Goal: Task Accomplishment & Management: Manage account settings

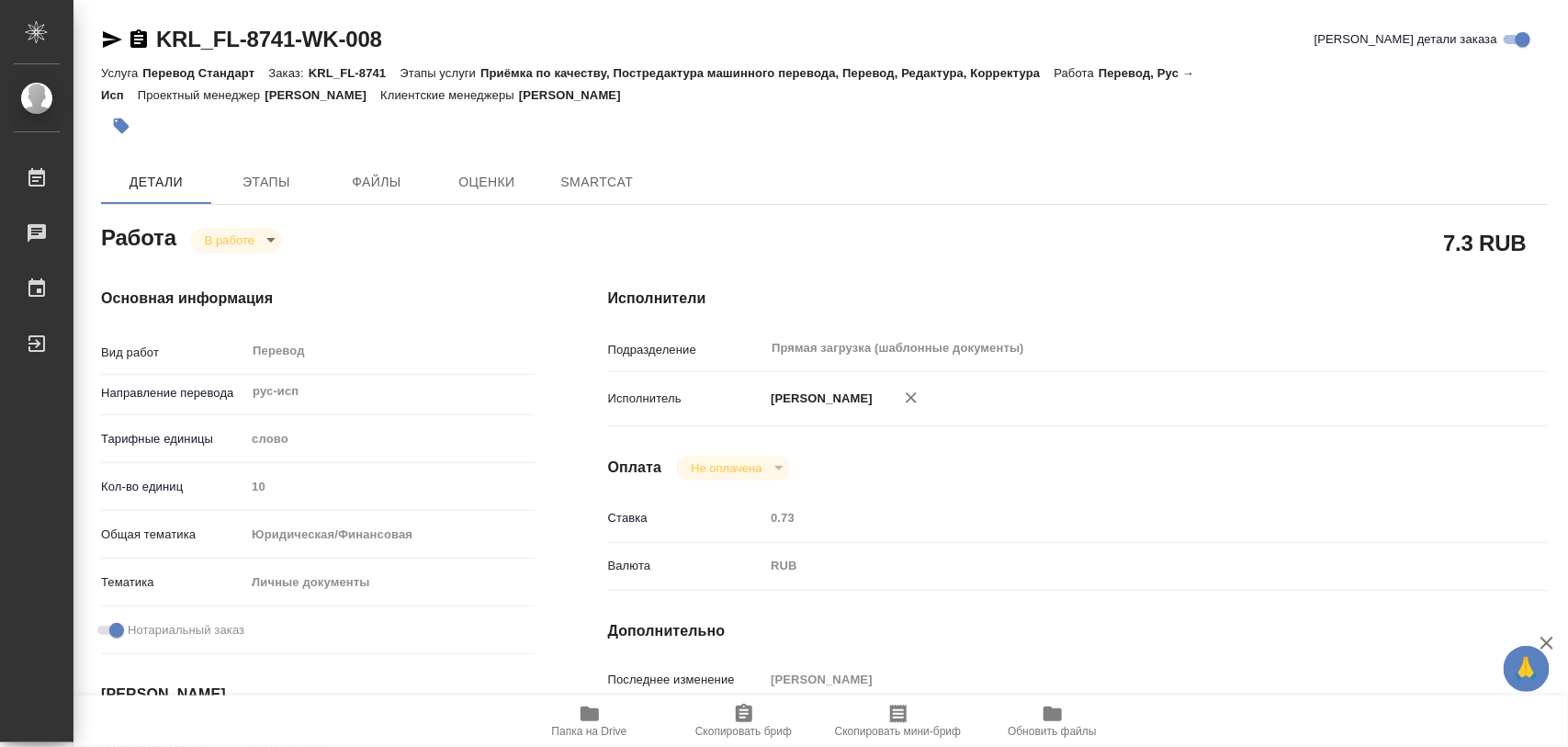
type textarea "x"
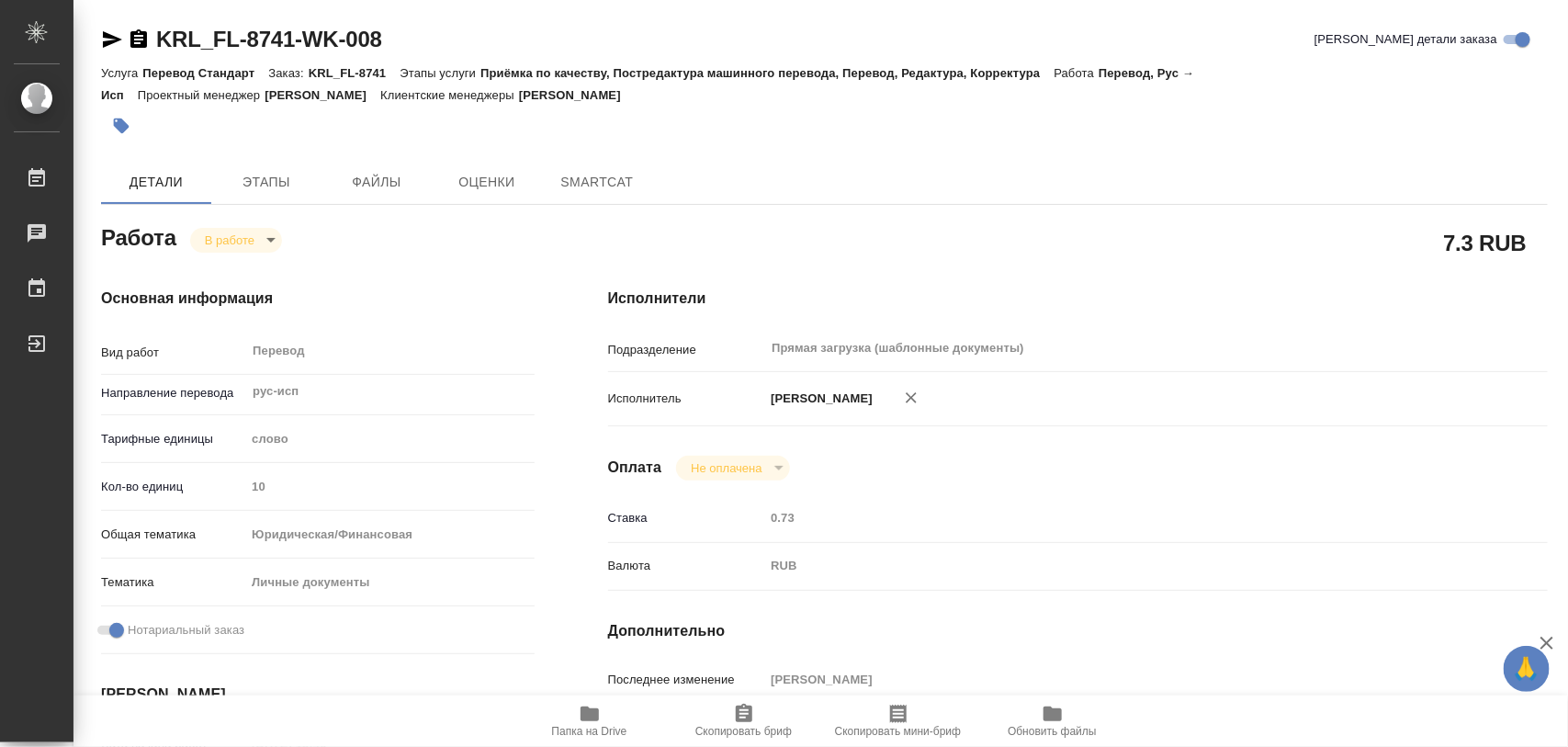
type textarea "x"
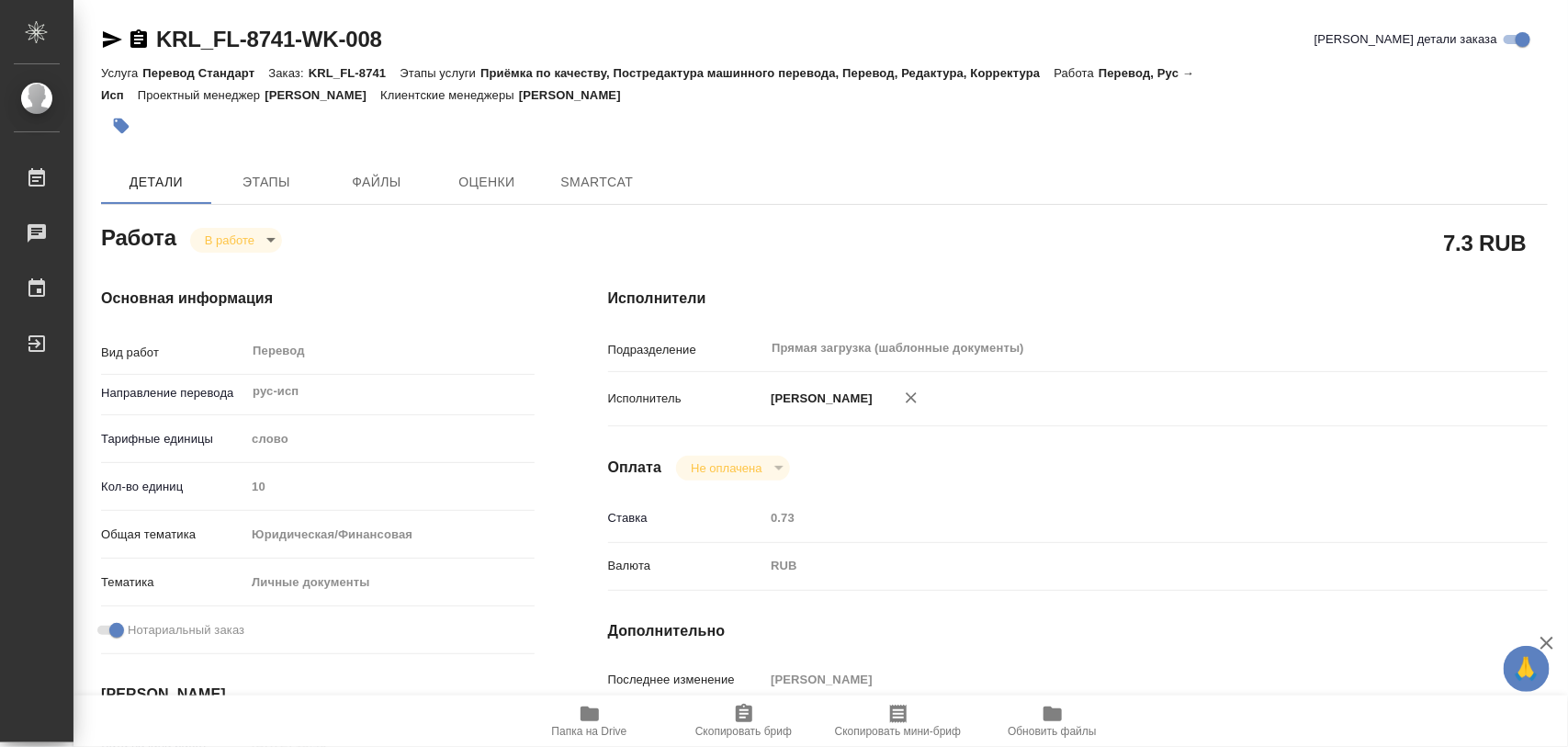
type textarea "x"
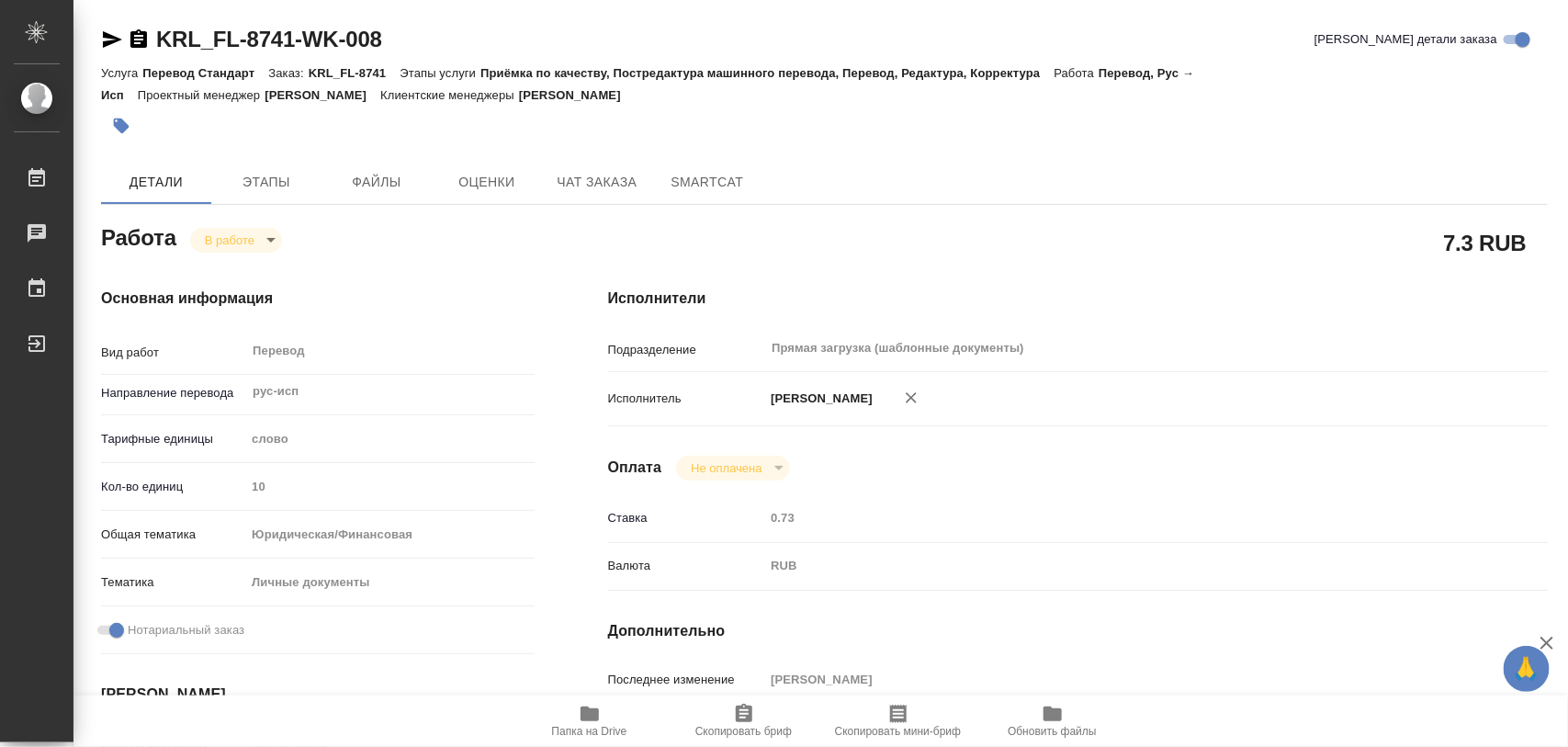
type textarea "x"
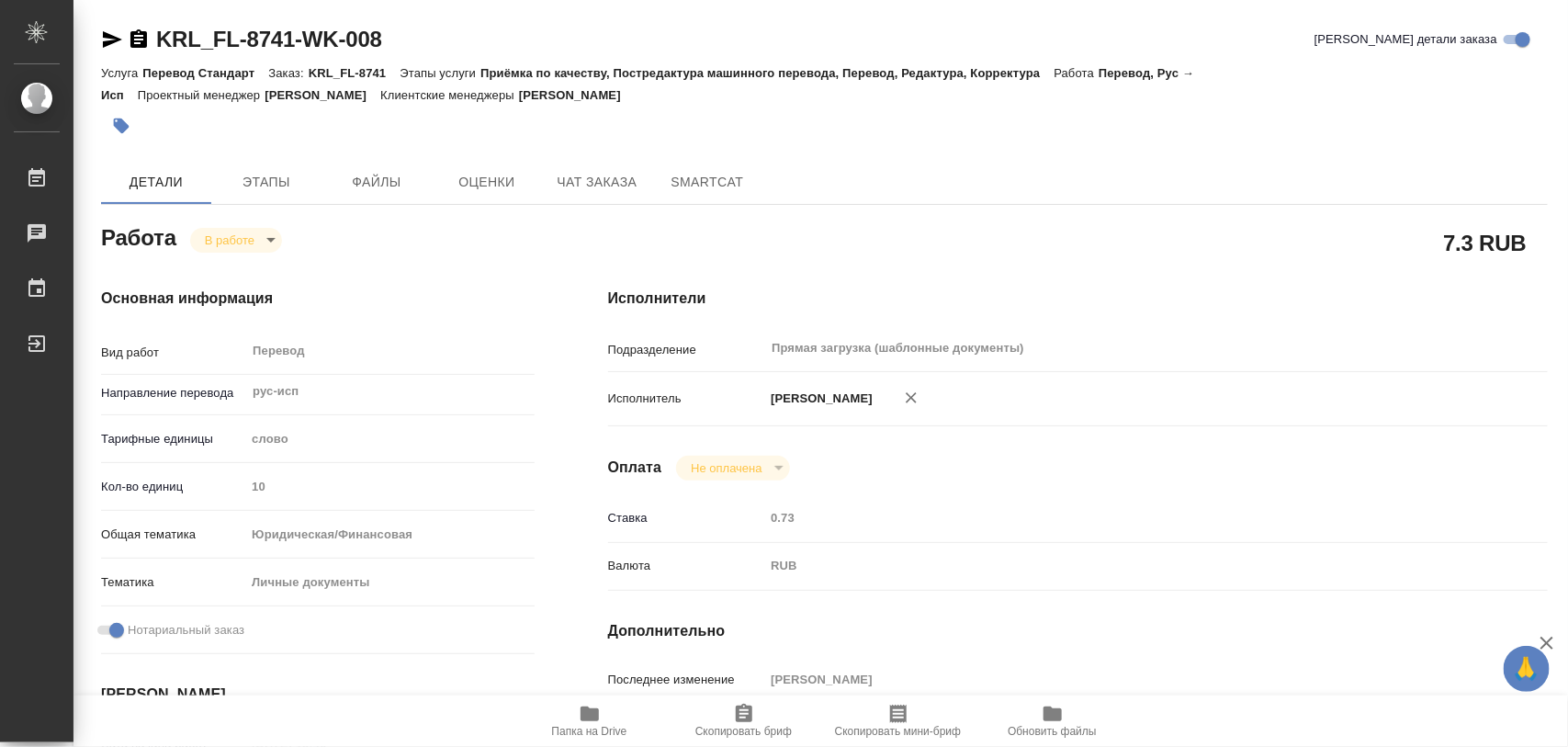
type textarea "x"
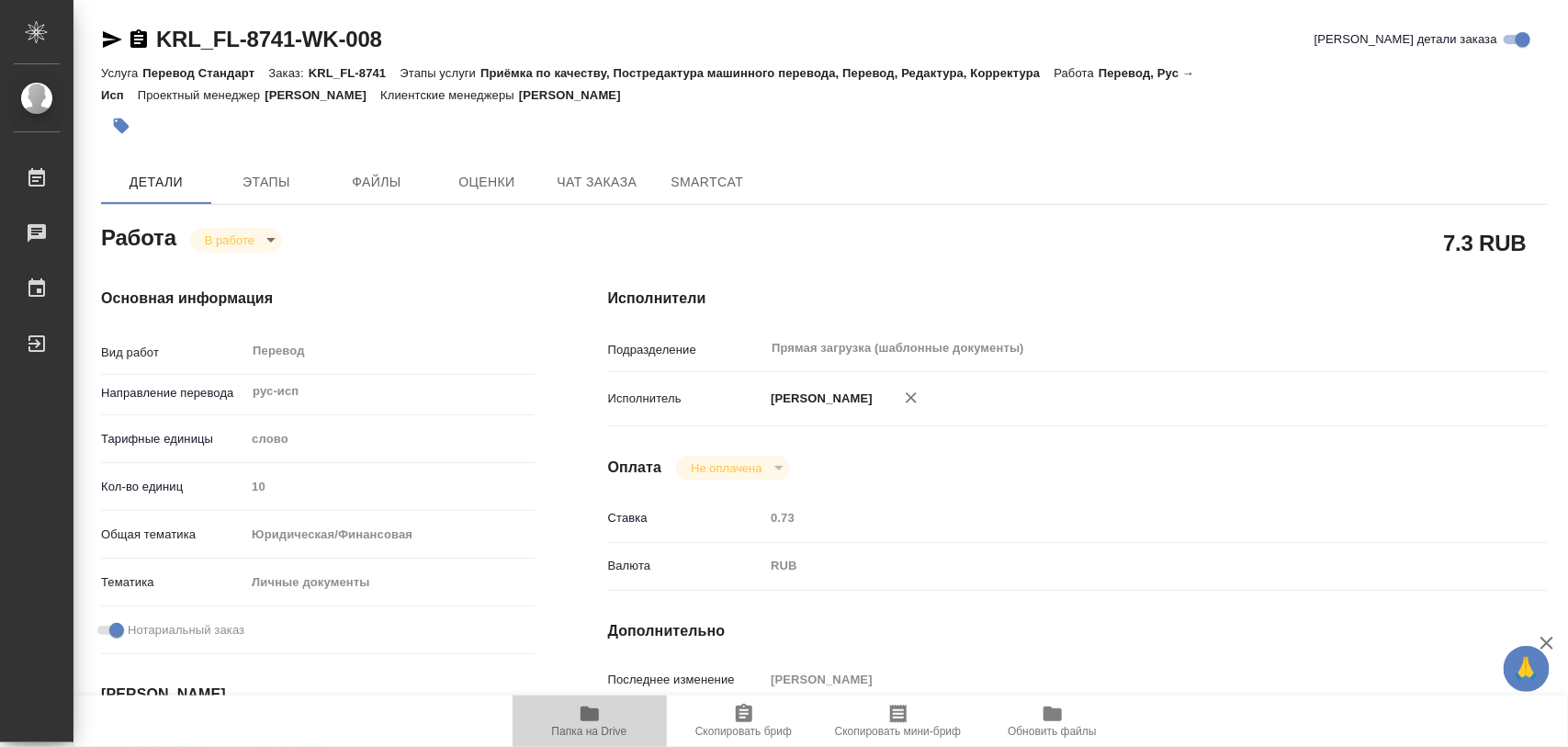
click at [594, 713] on icon "button" at bounding box center [589, 713] width 18 height 15
click at [289, 184] on span "Этапы" at bounding box center [266, 182] width 88 height 23
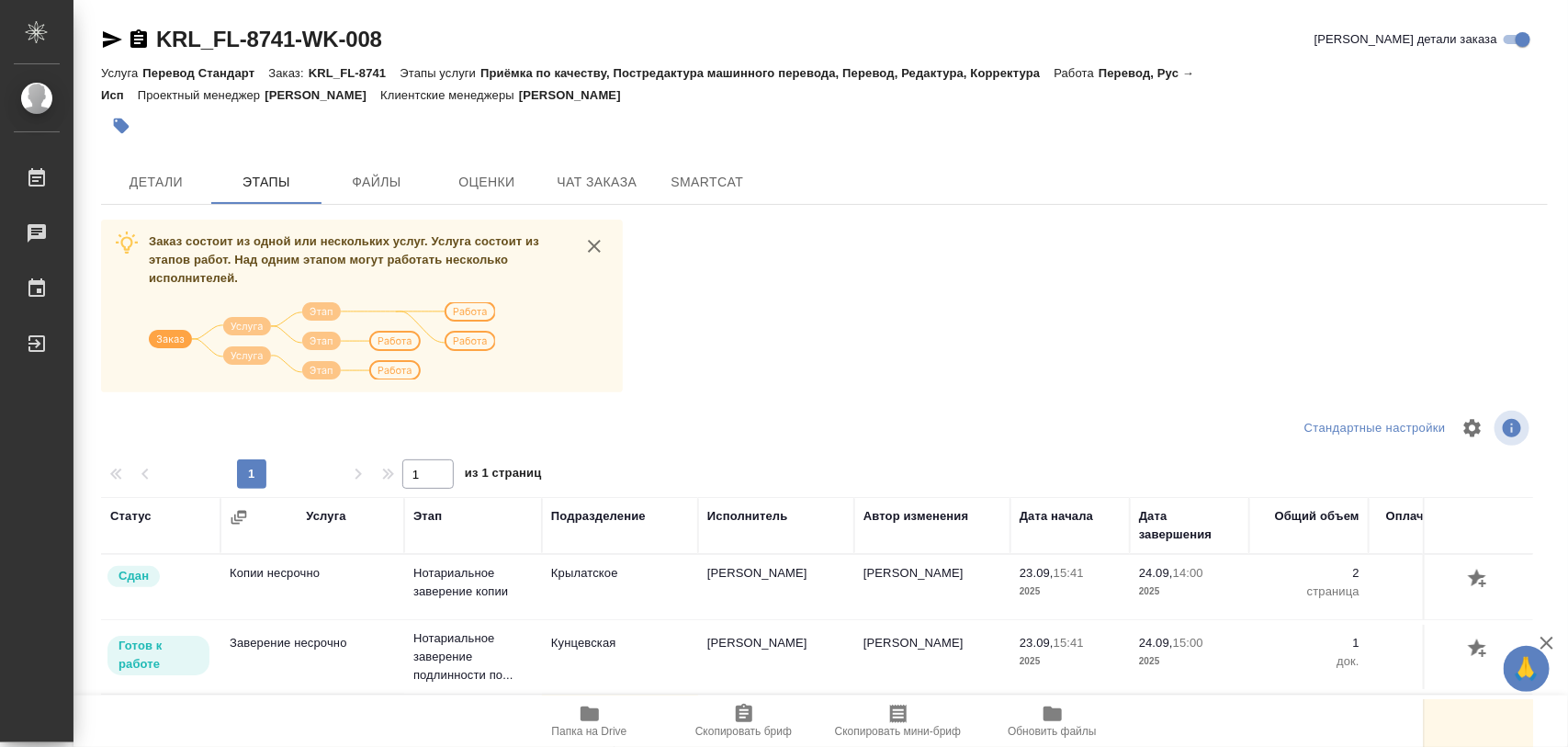
scroll to position [209, 0]
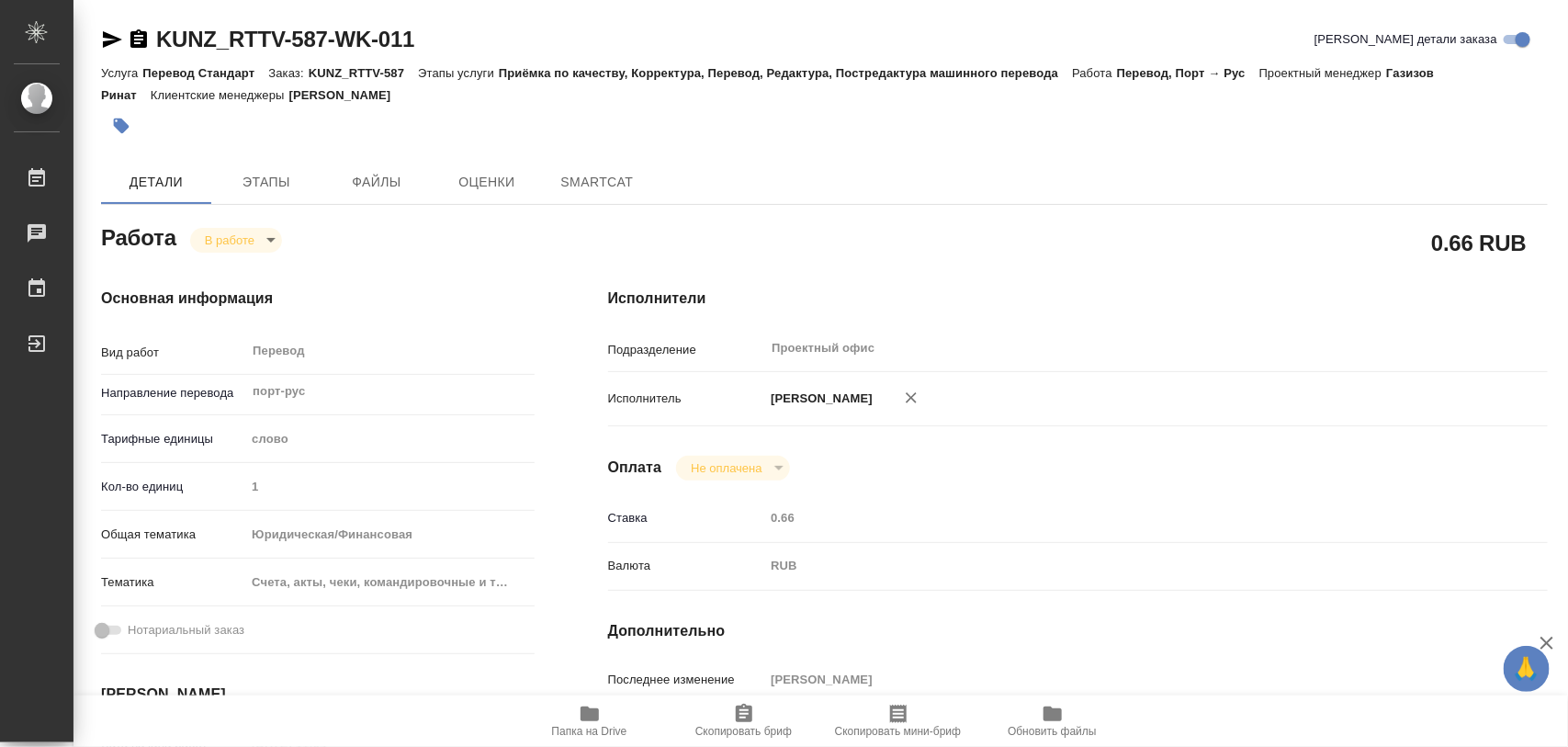
type textarea "x"
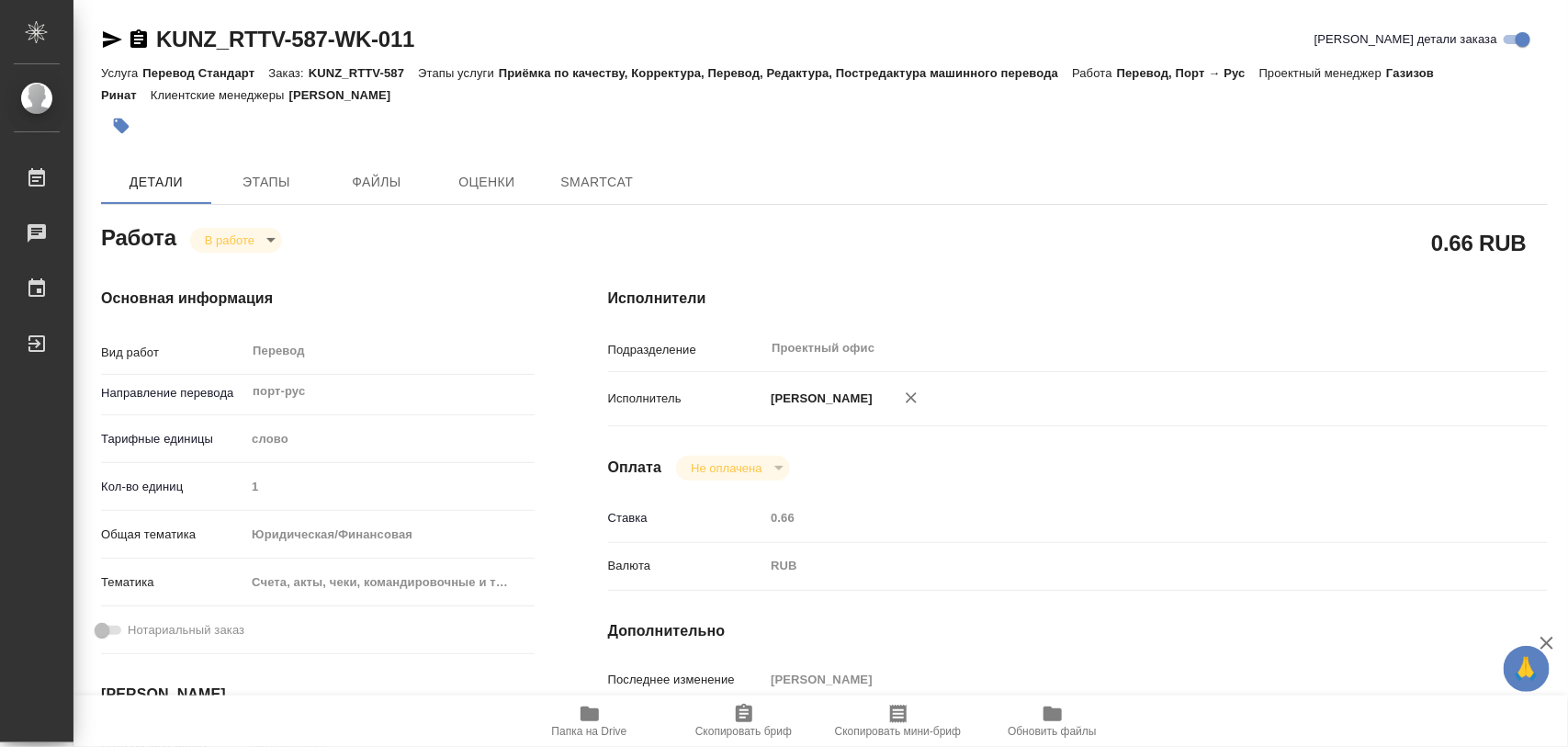
type textarea "x"
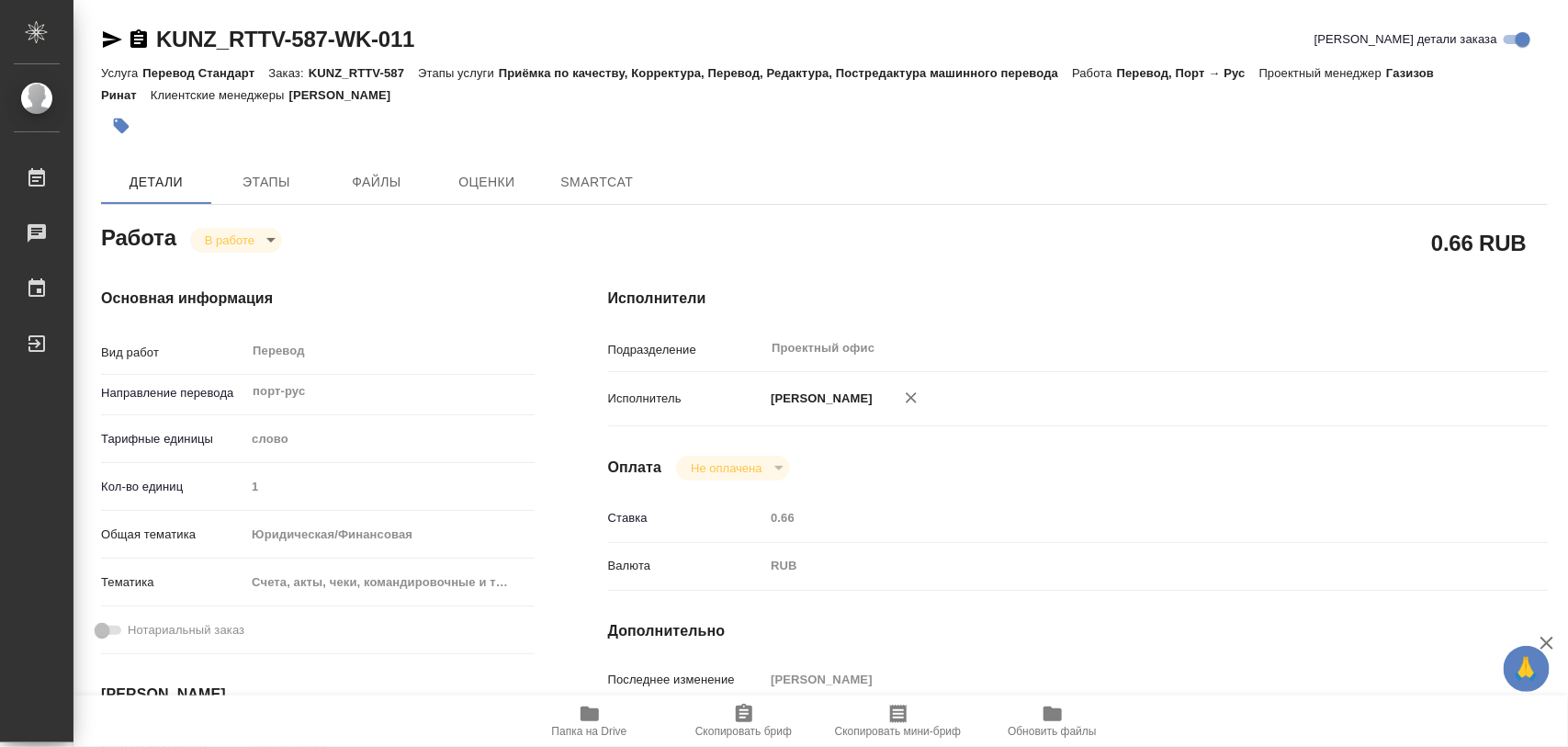
type textarea "x"
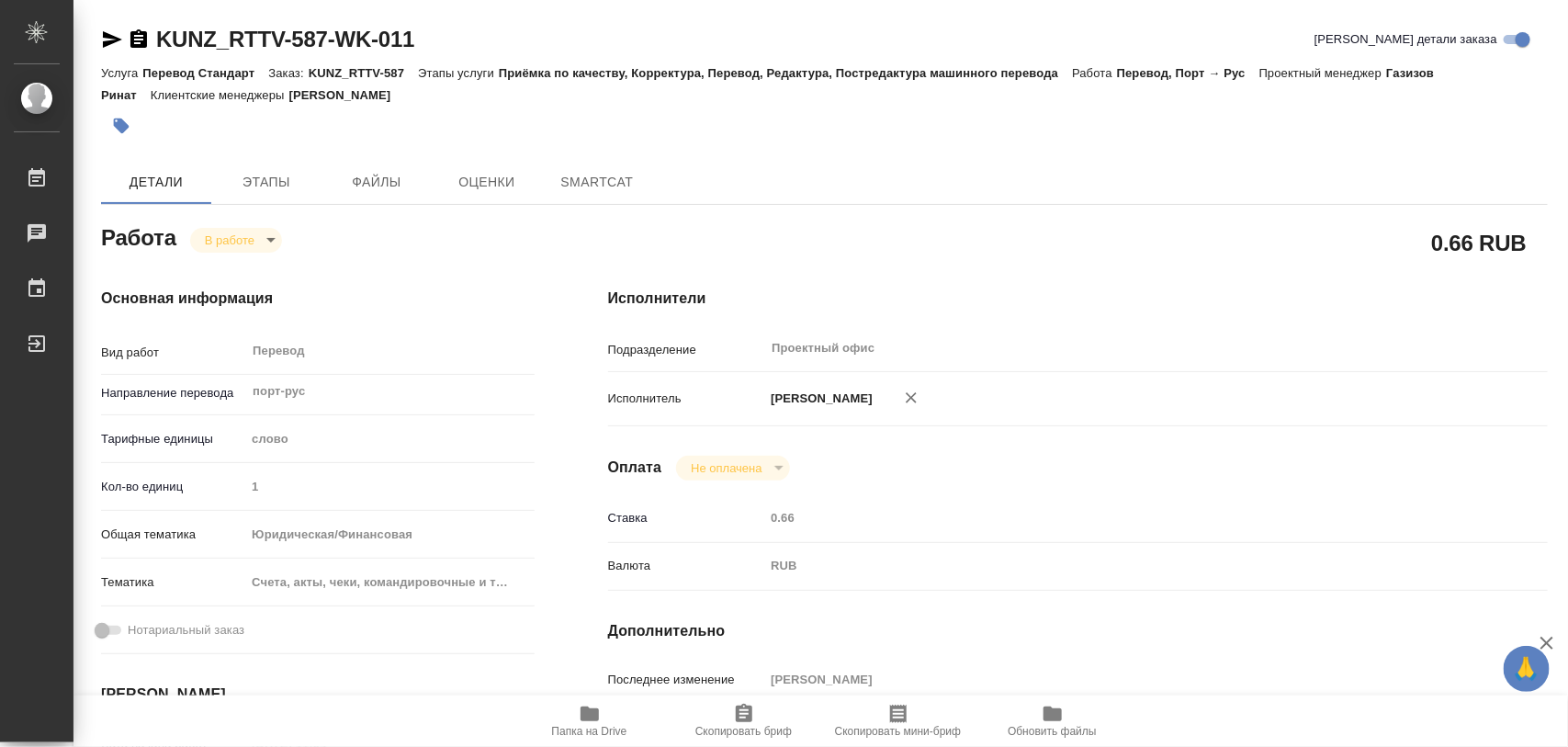
type textarea "x"
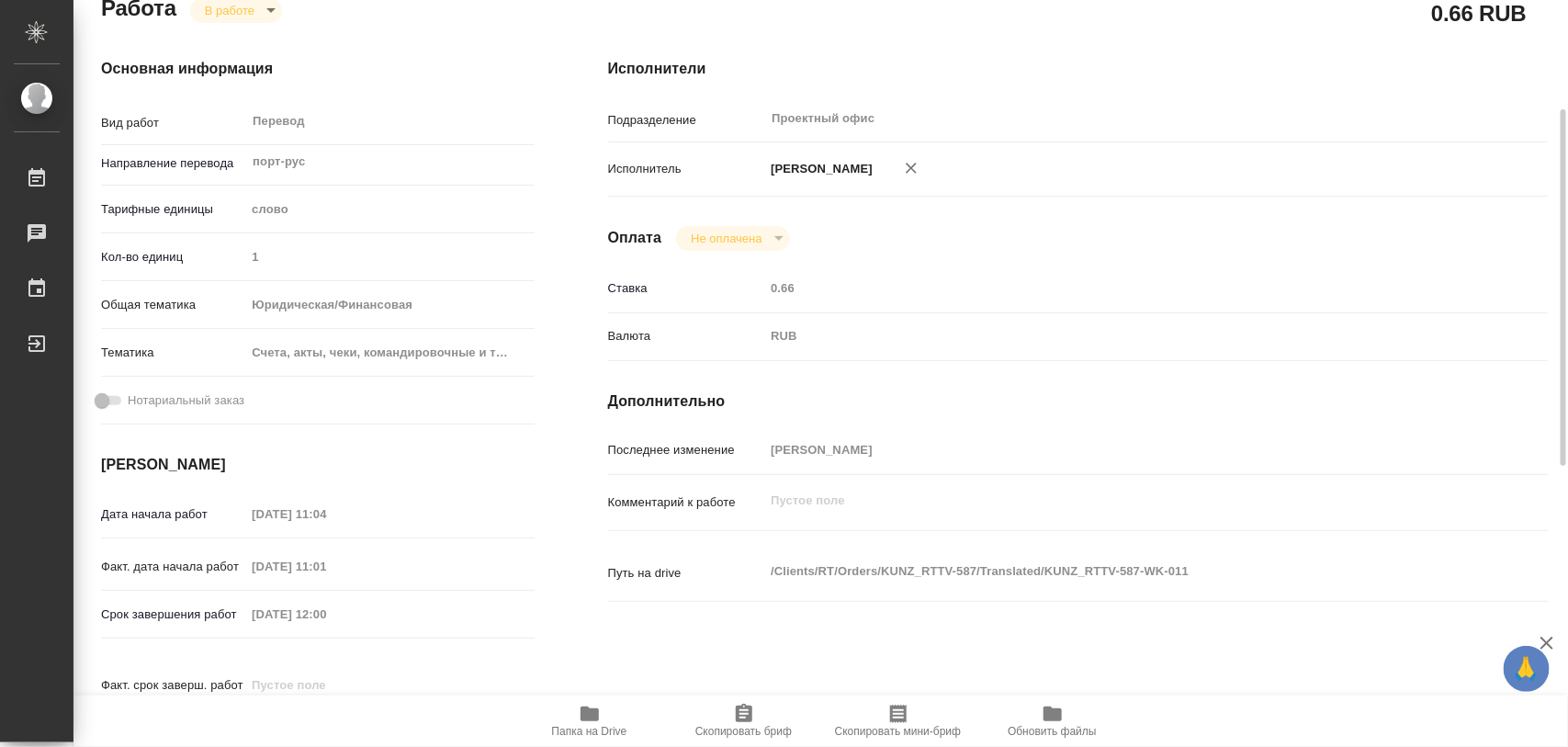
type textarea "x"
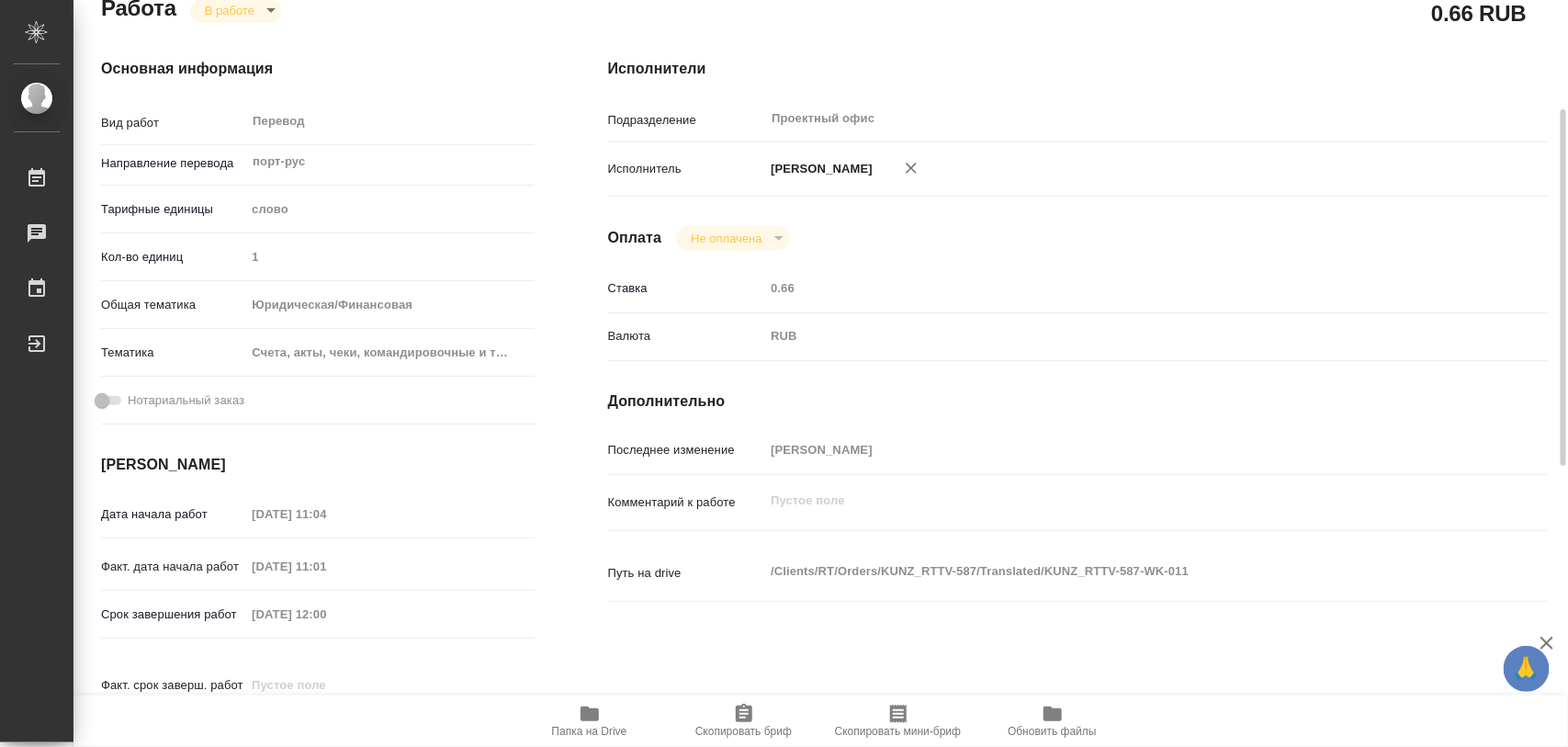
scroll to position [459, 0]
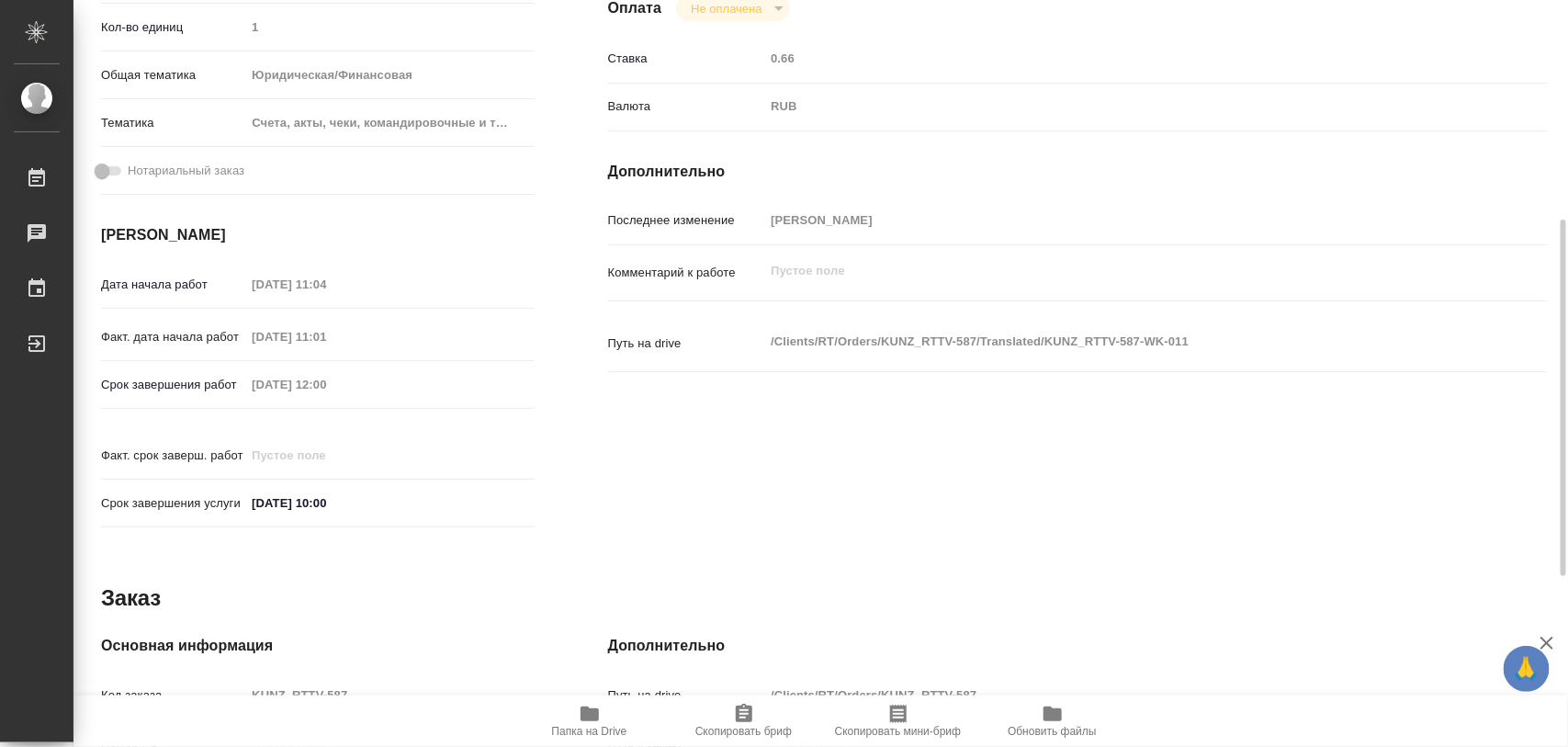
type textarea "x"
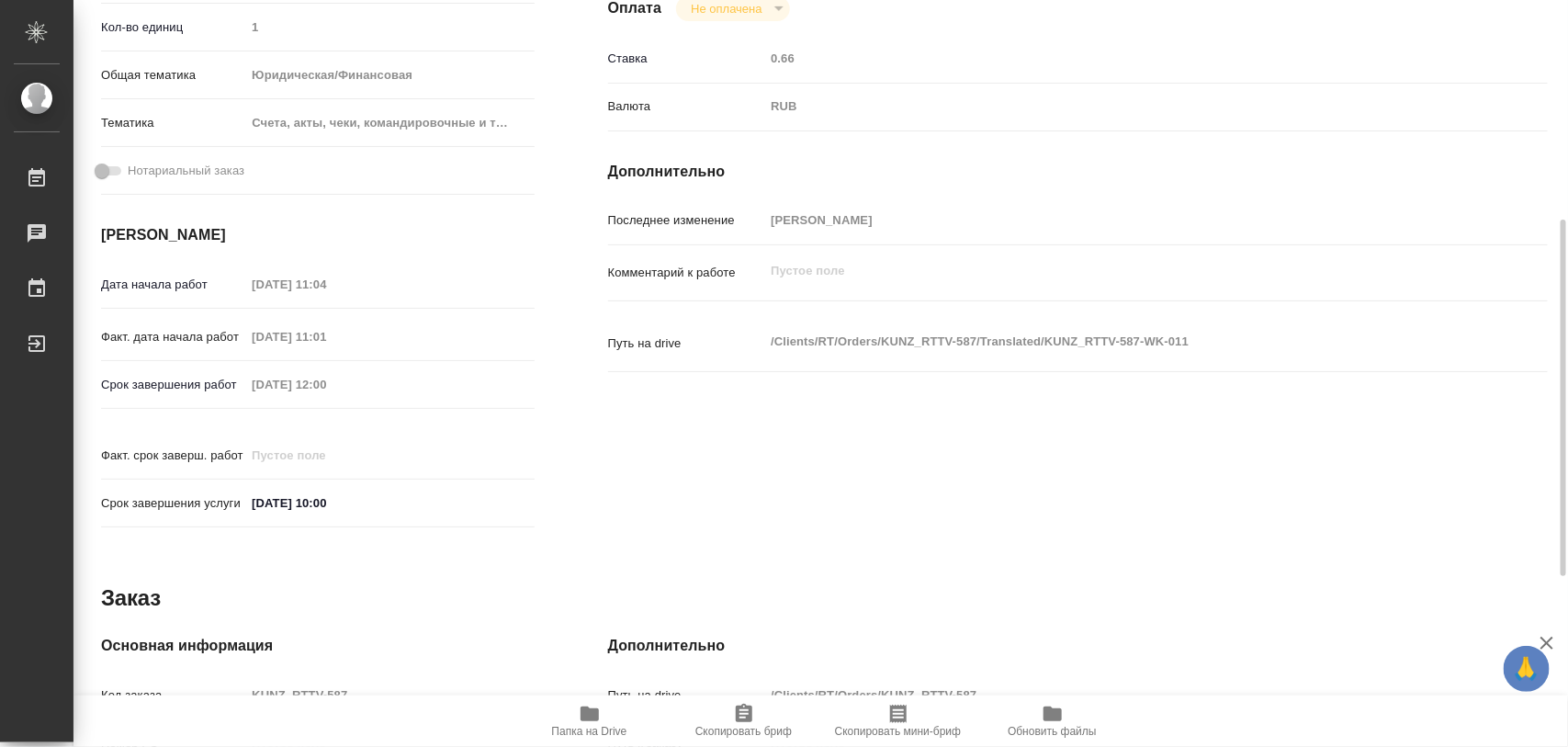
type textarea "x"
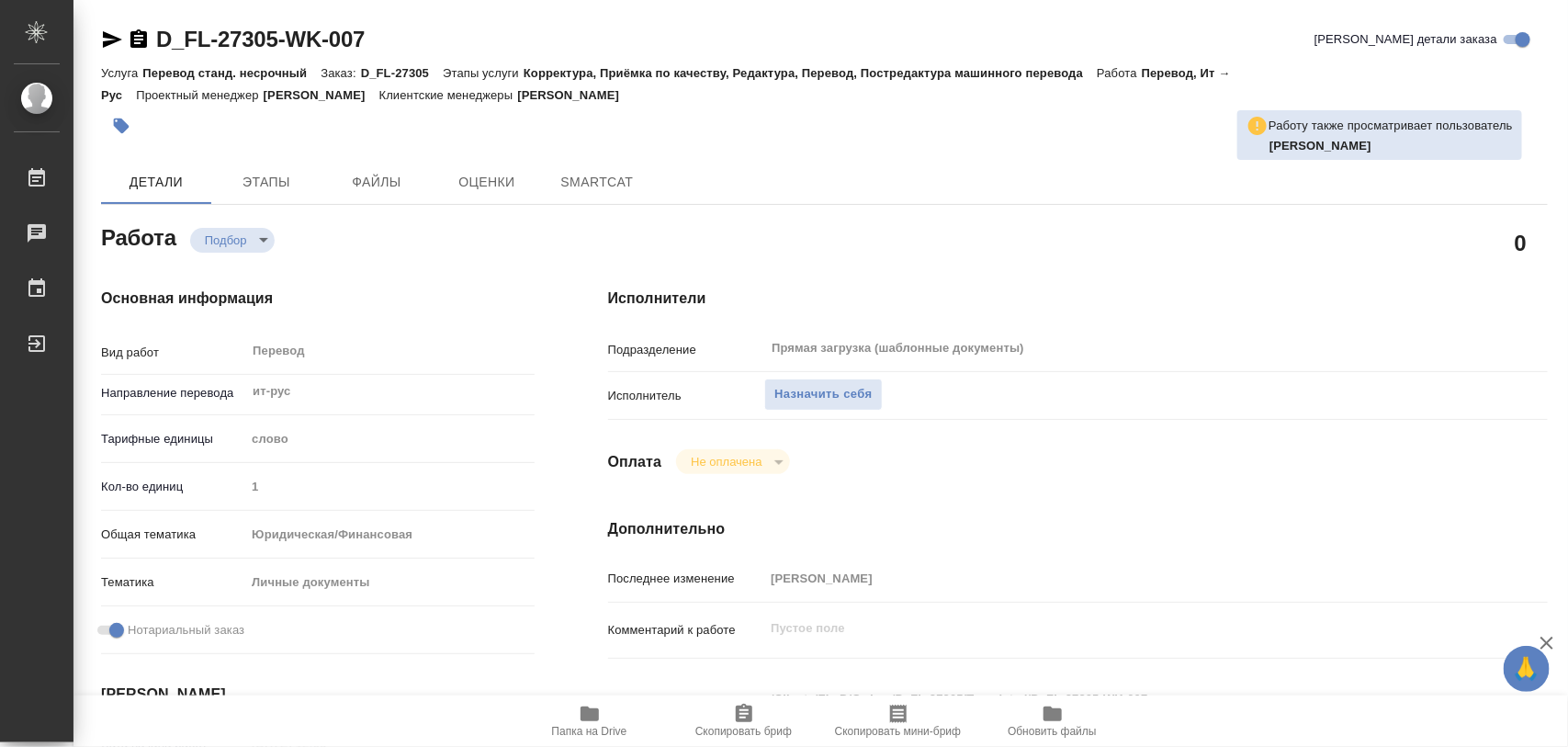
type textarea "x"
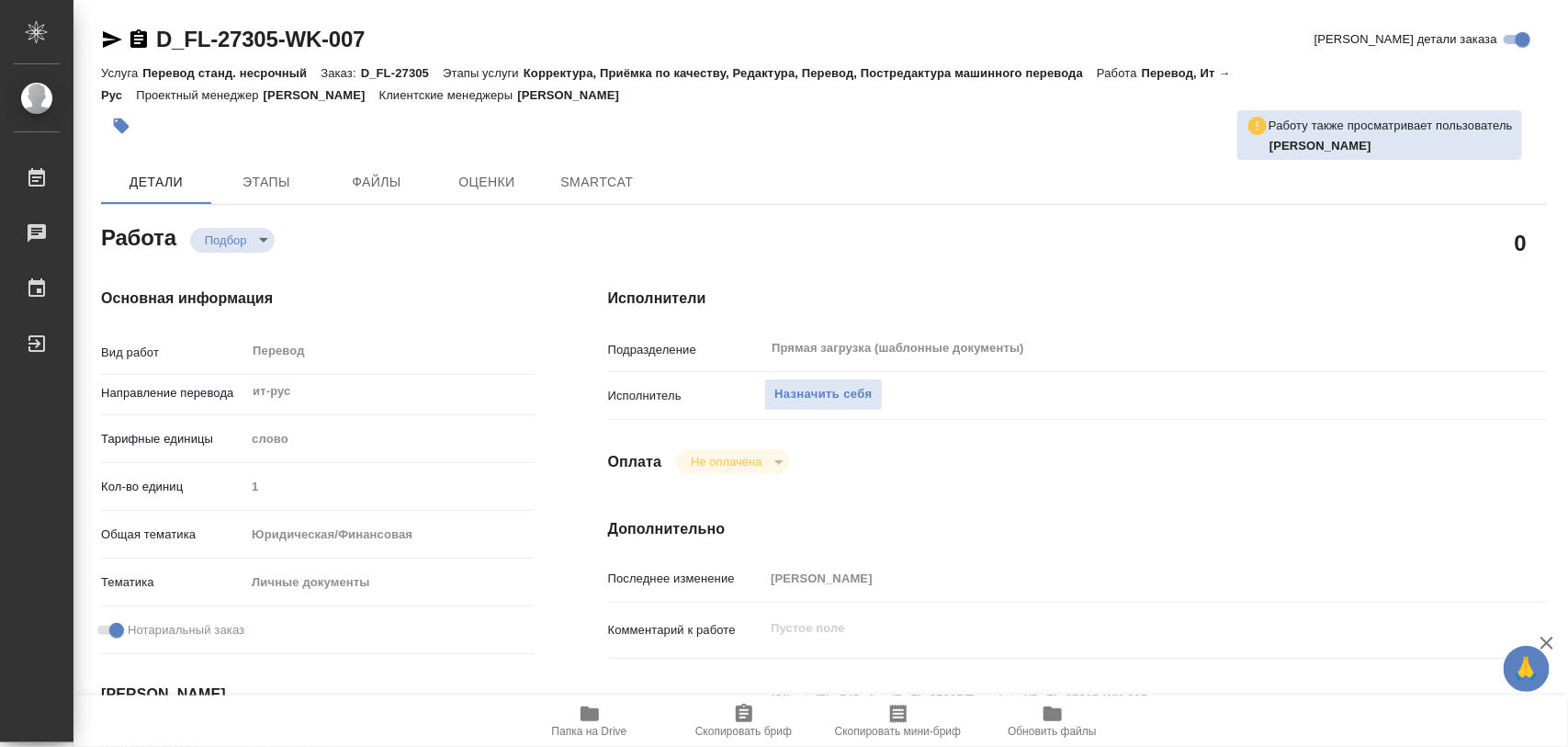
type textarea "x"
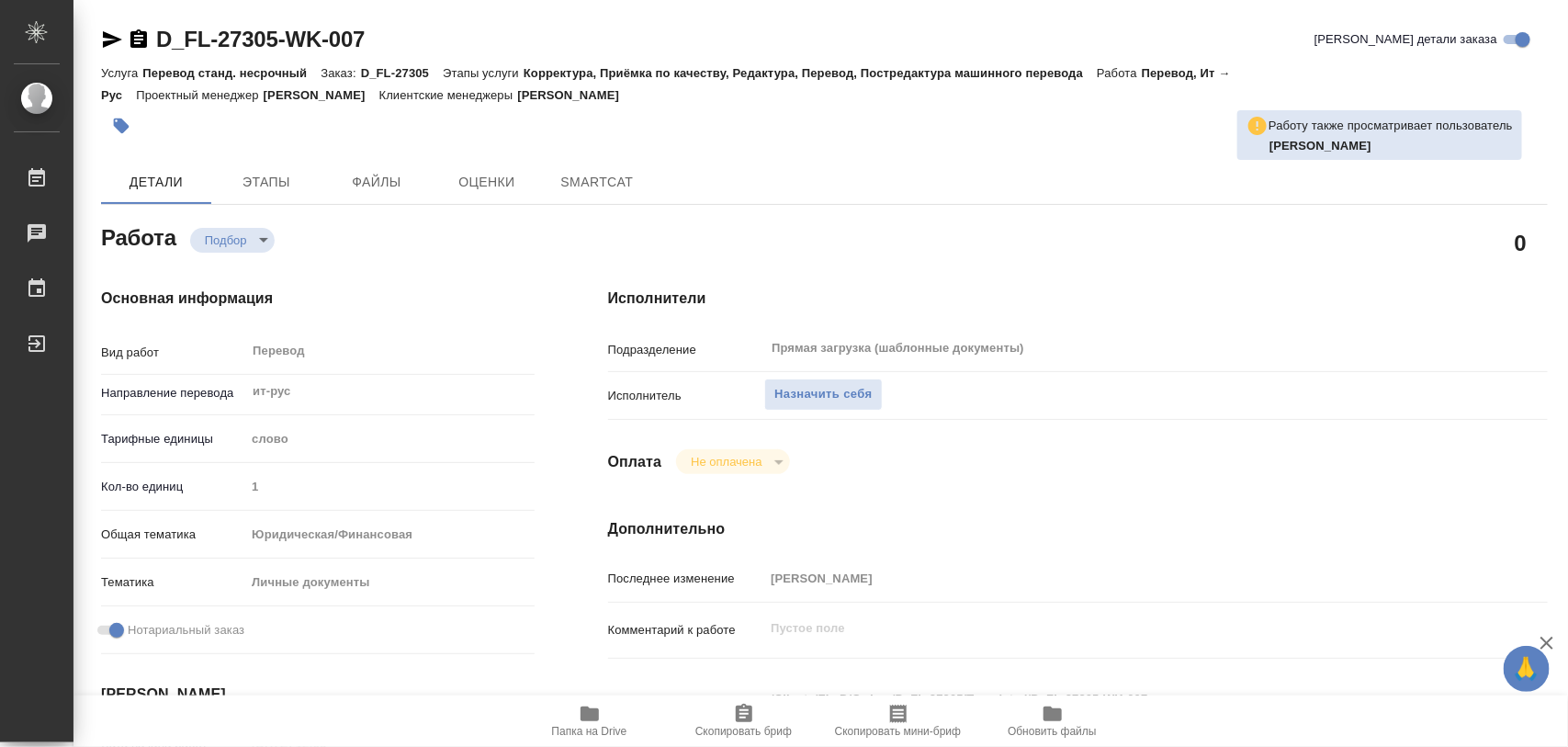
type textarea "x"
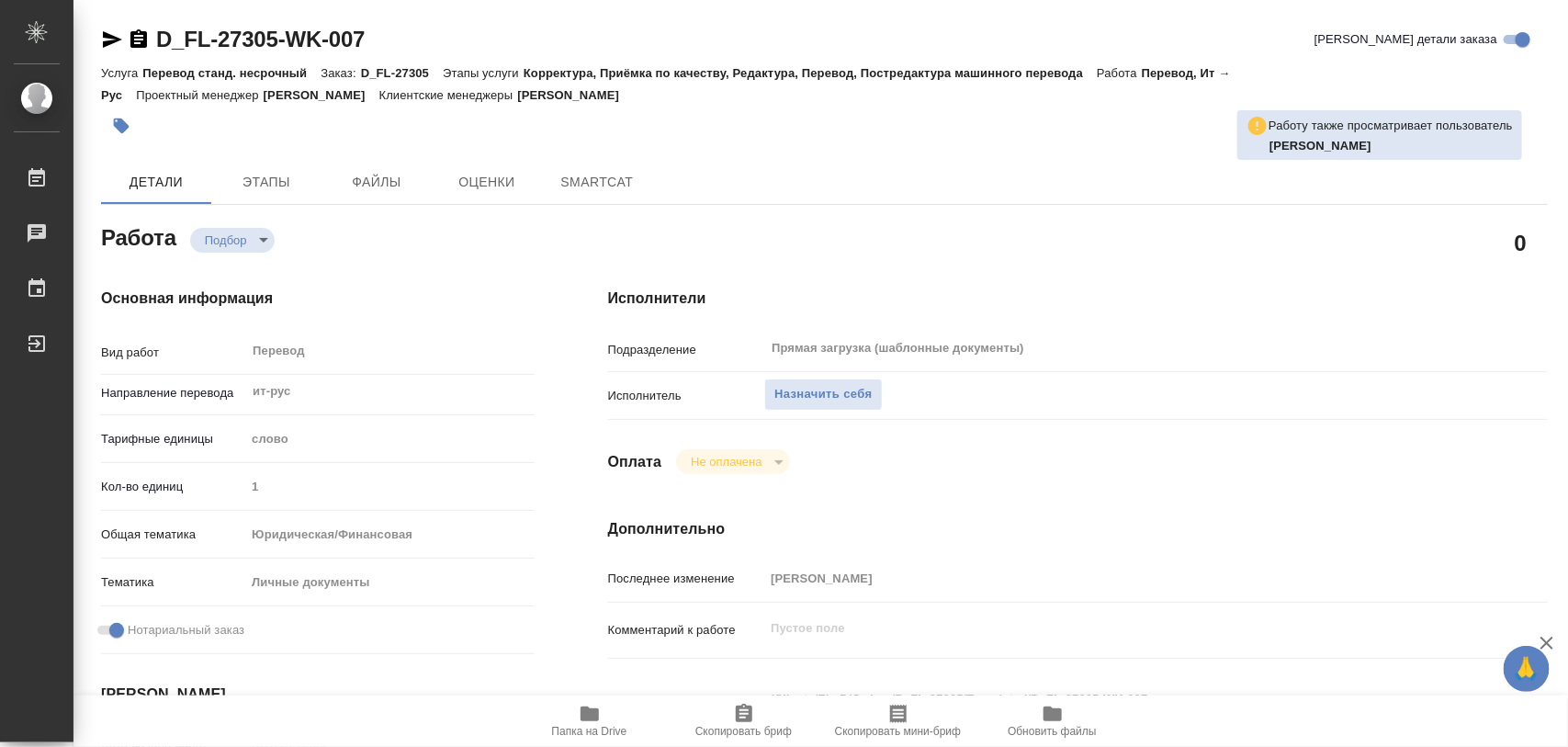
type textarea "x"
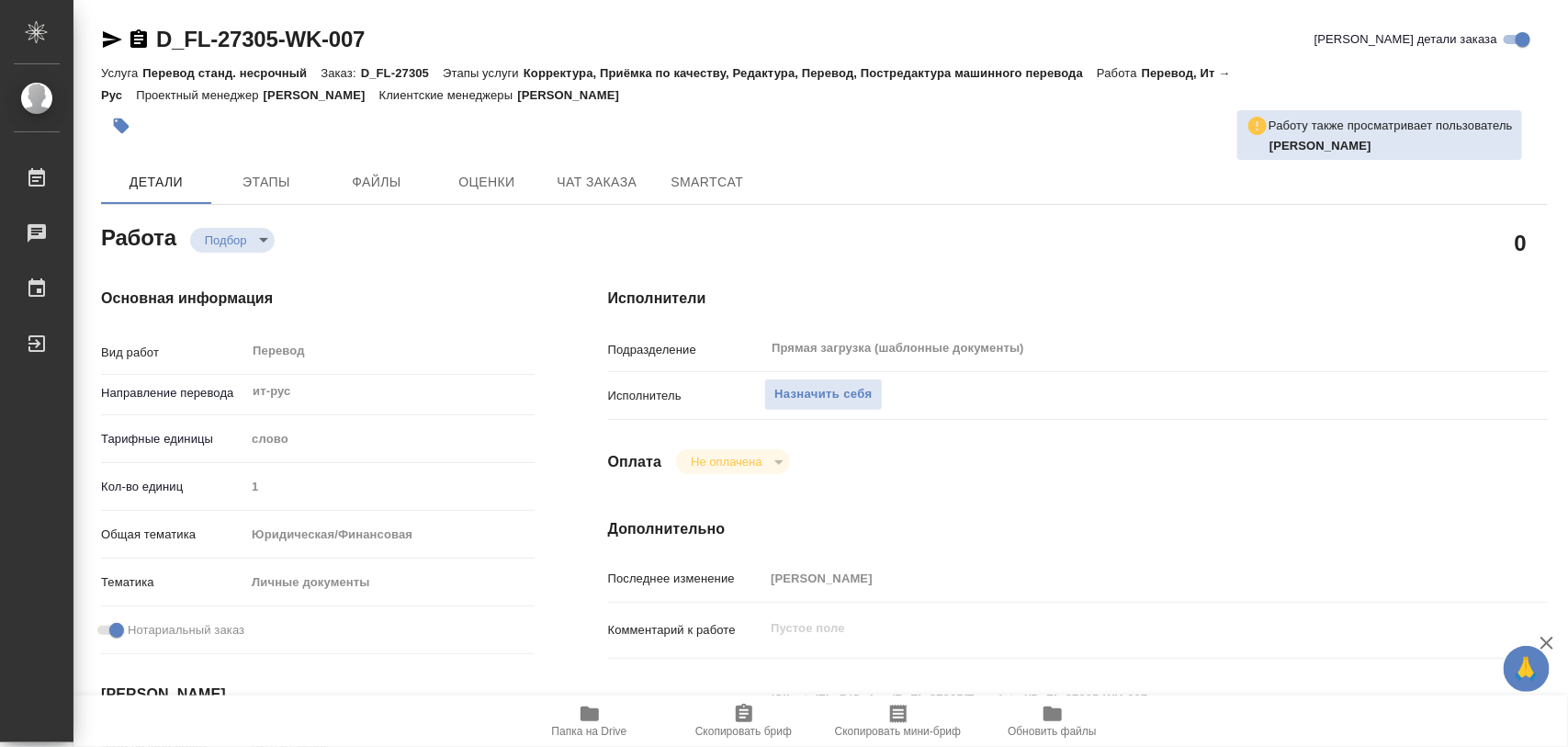
type textarea "x"
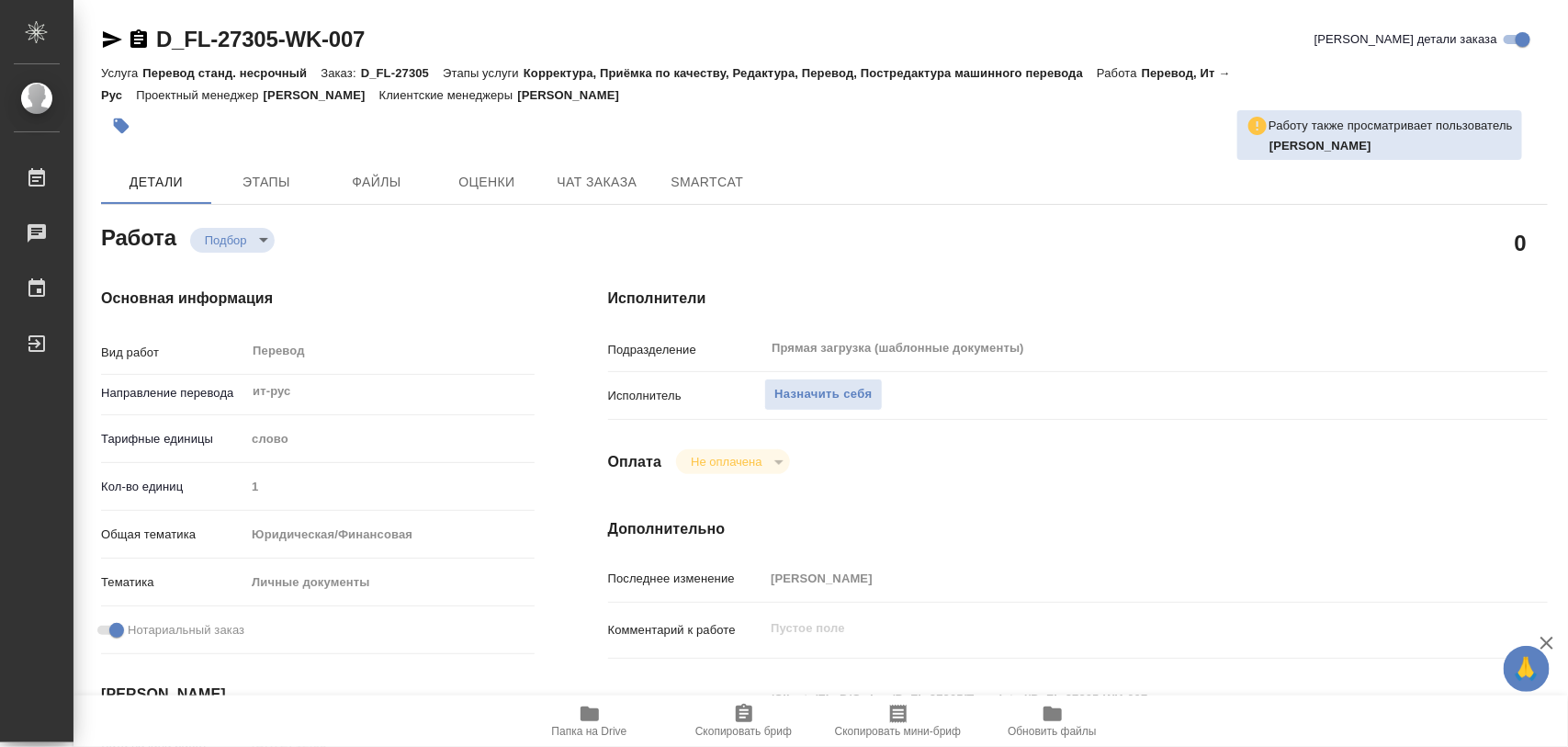
type textarea "x"
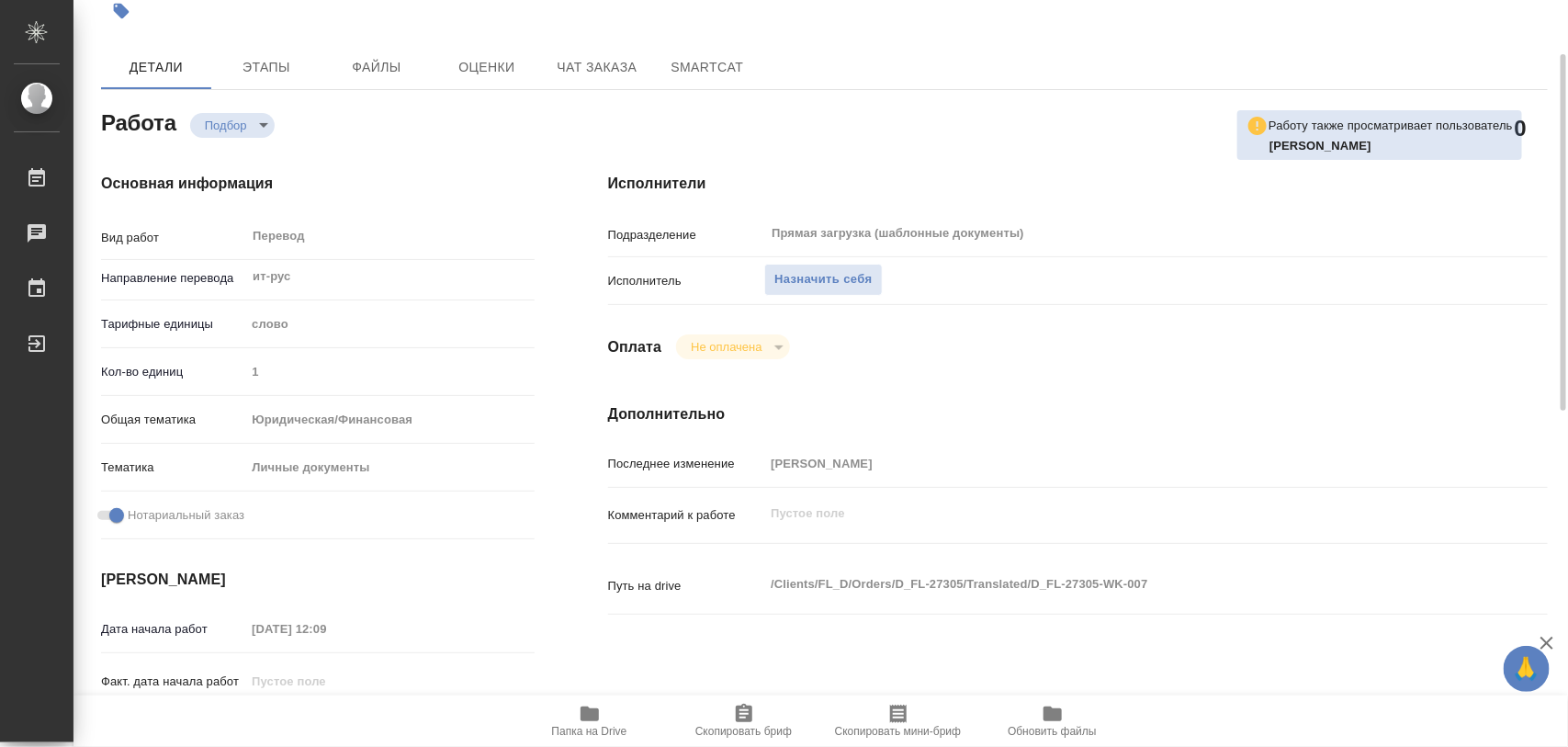
scroll to position [345, 0]
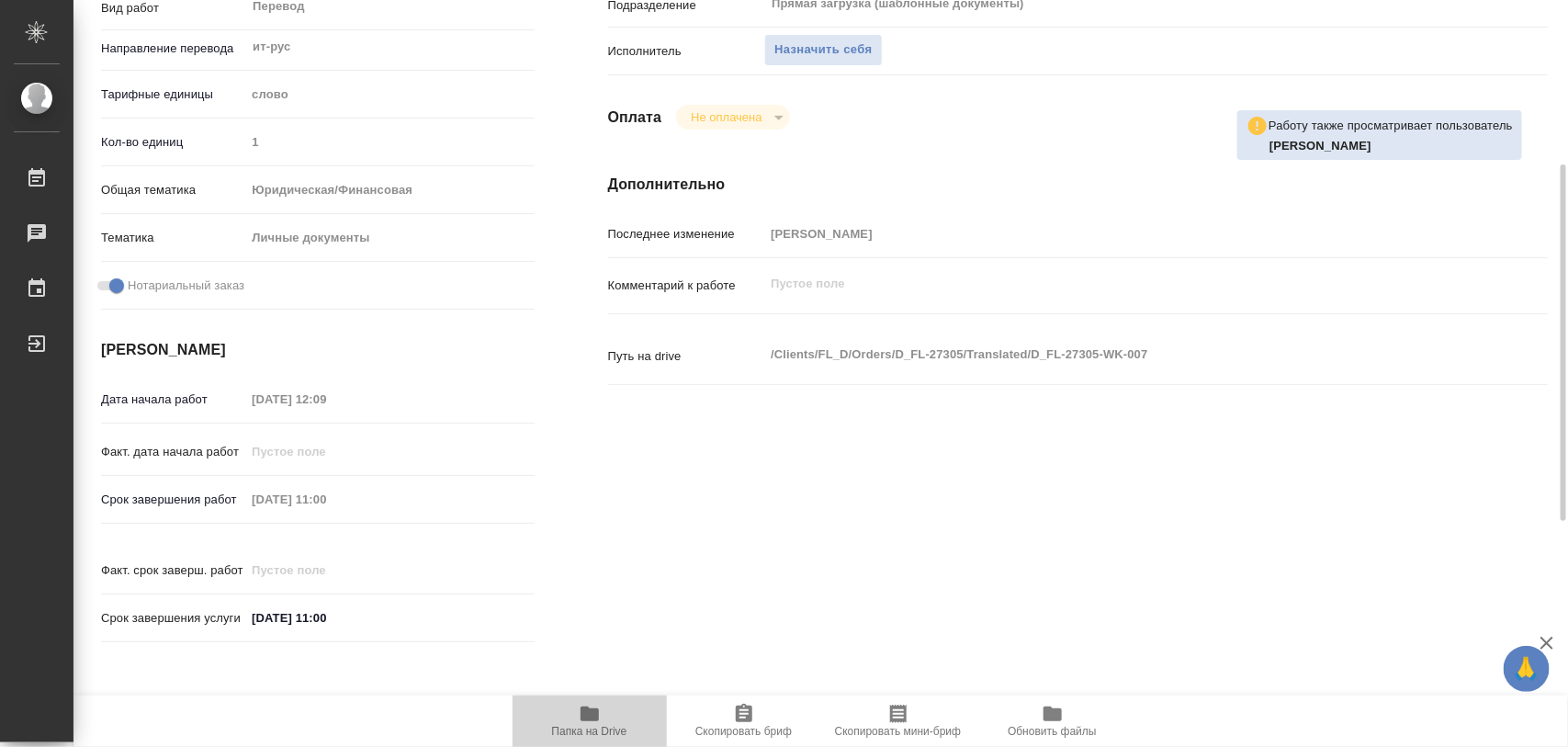
click at [594, 710] on icon "button" at bounding box center [589, 713] width 18 height 15
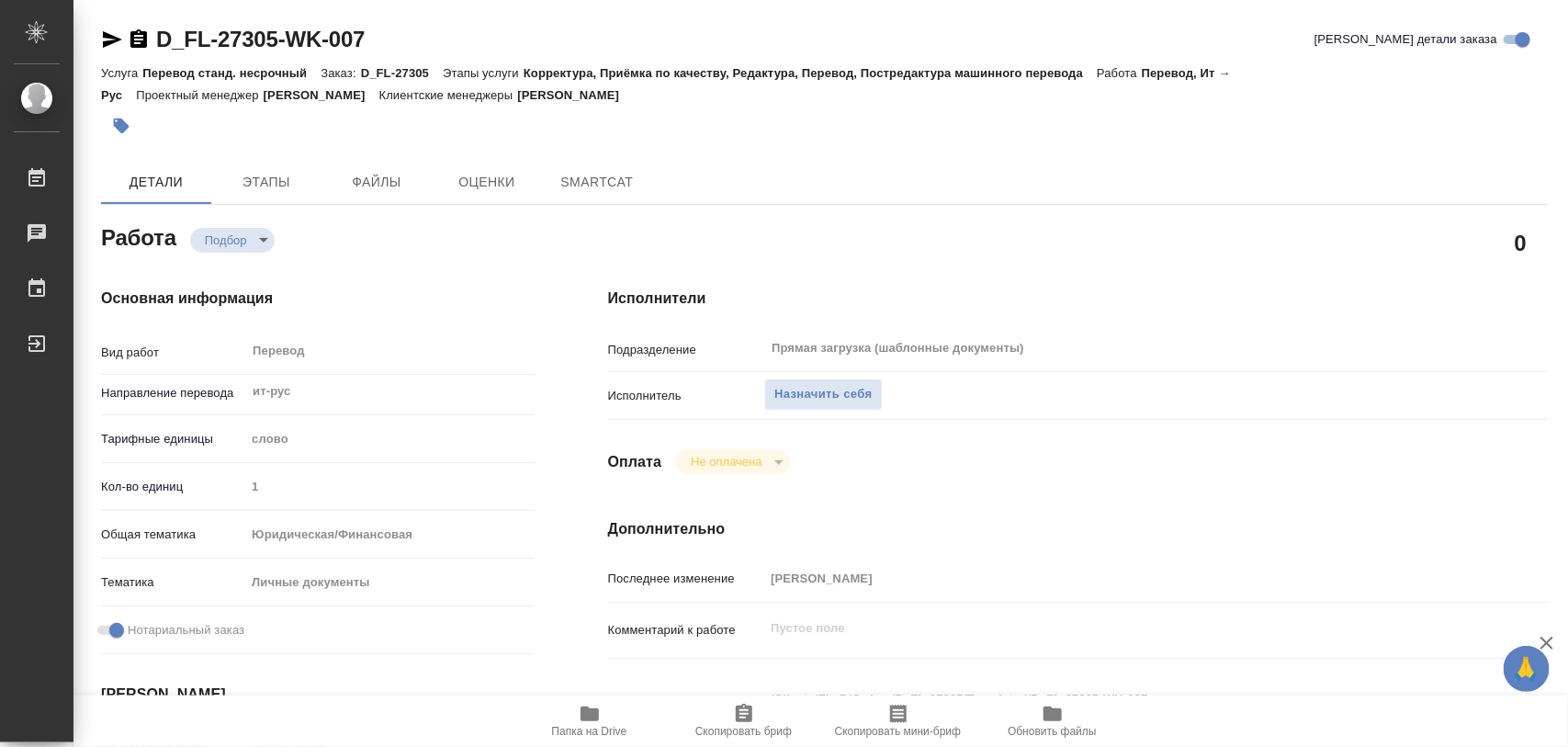
type textarea "x"
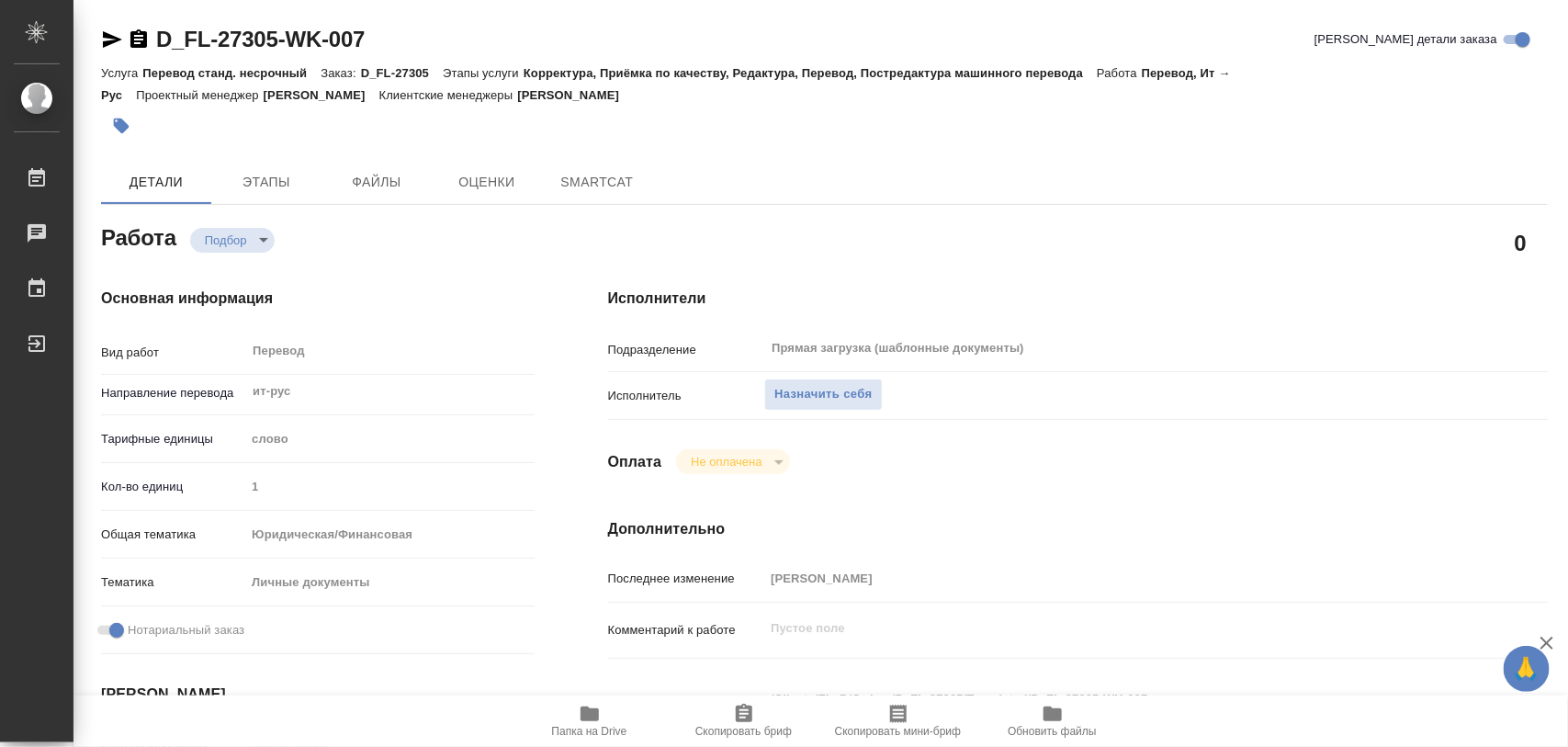
type textarea "x"
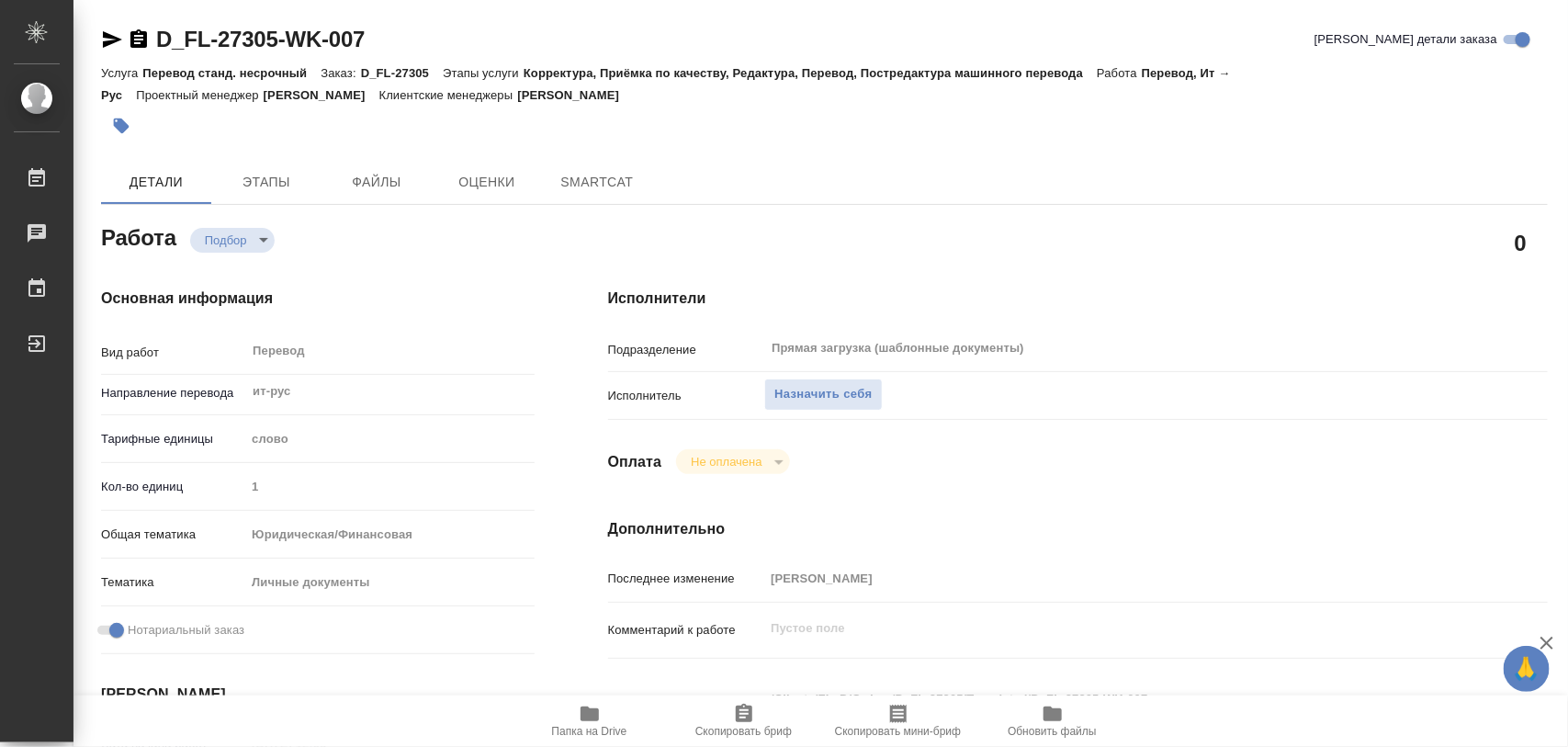
type textarea "x"
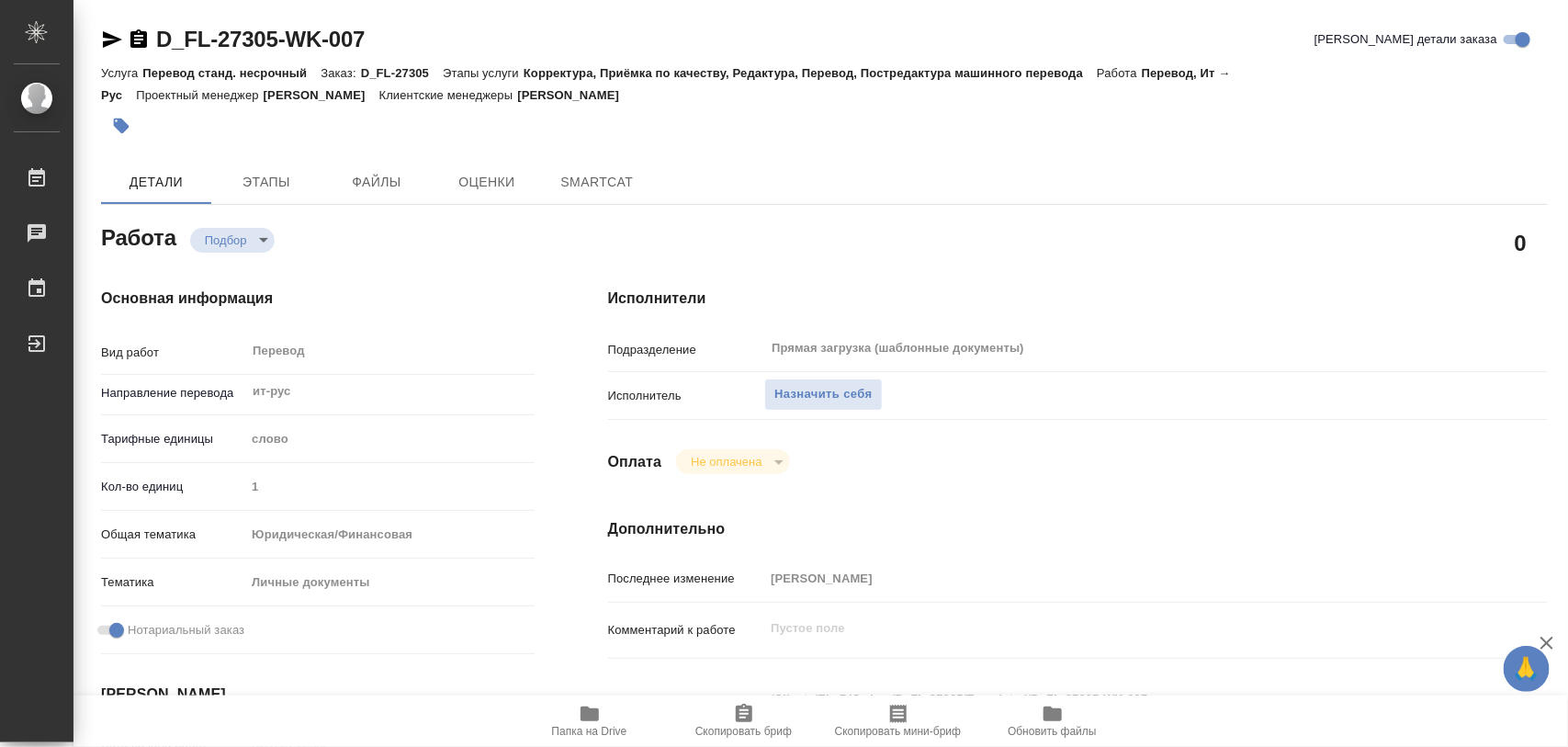
type textarea "x"
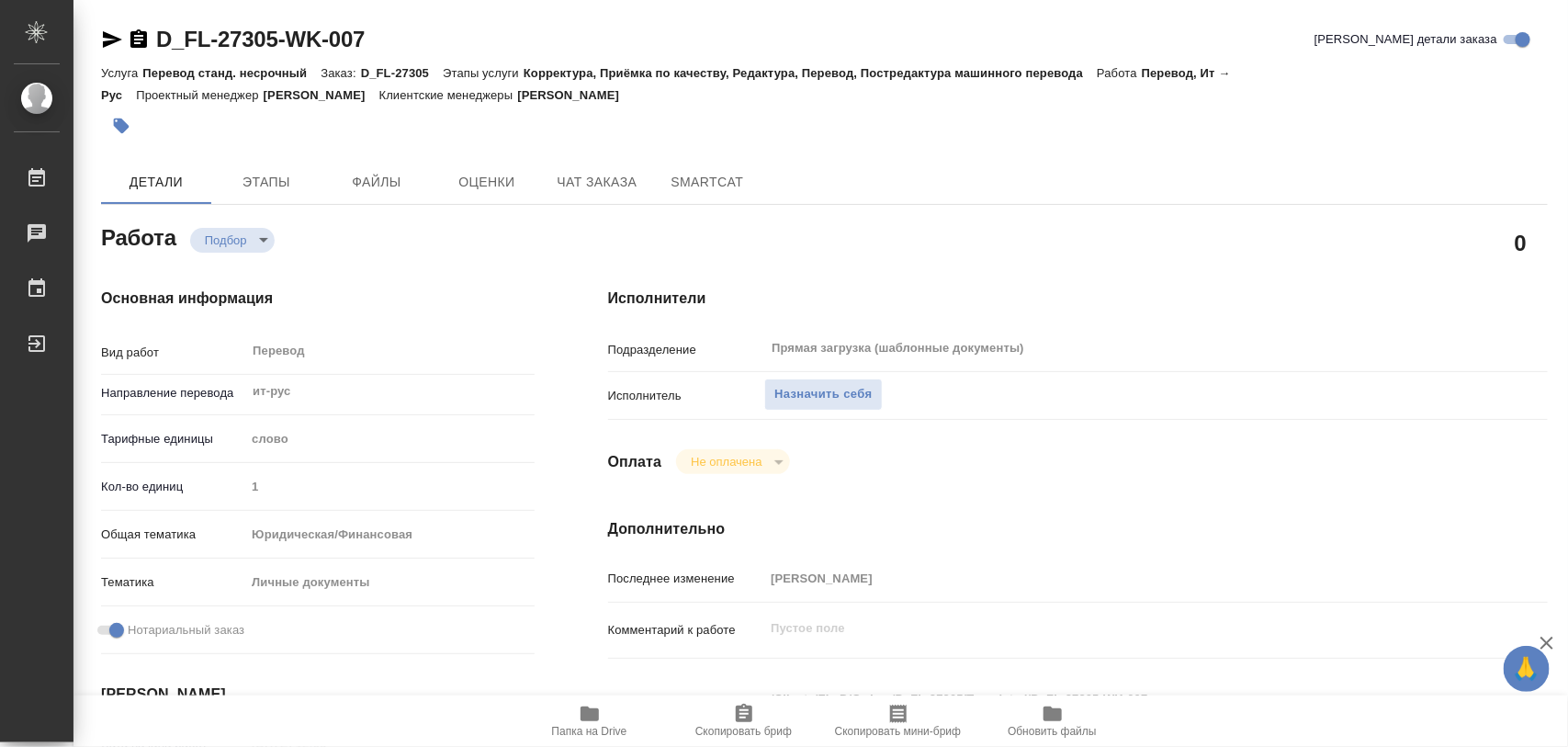
type textarea "x"
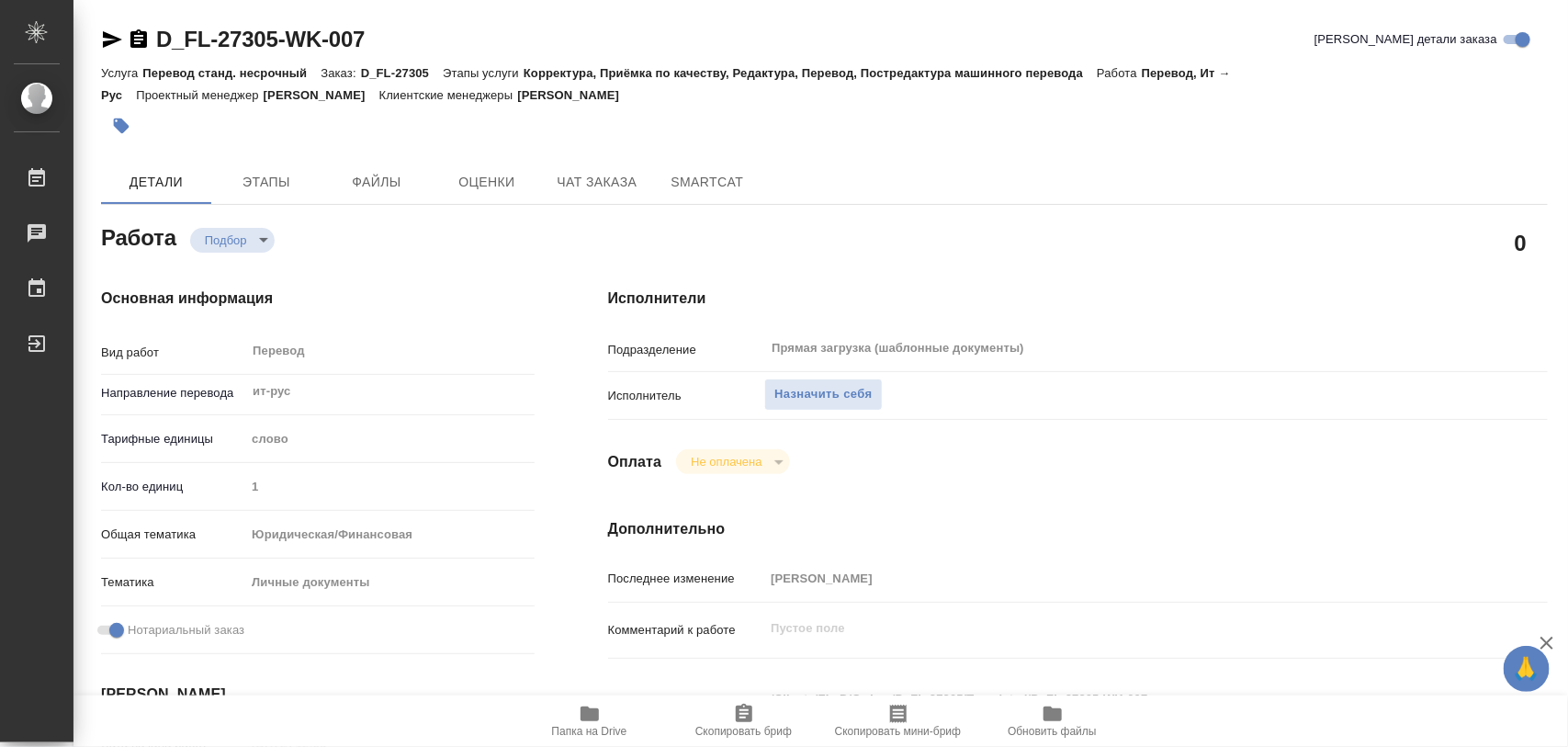
type textarea "x"
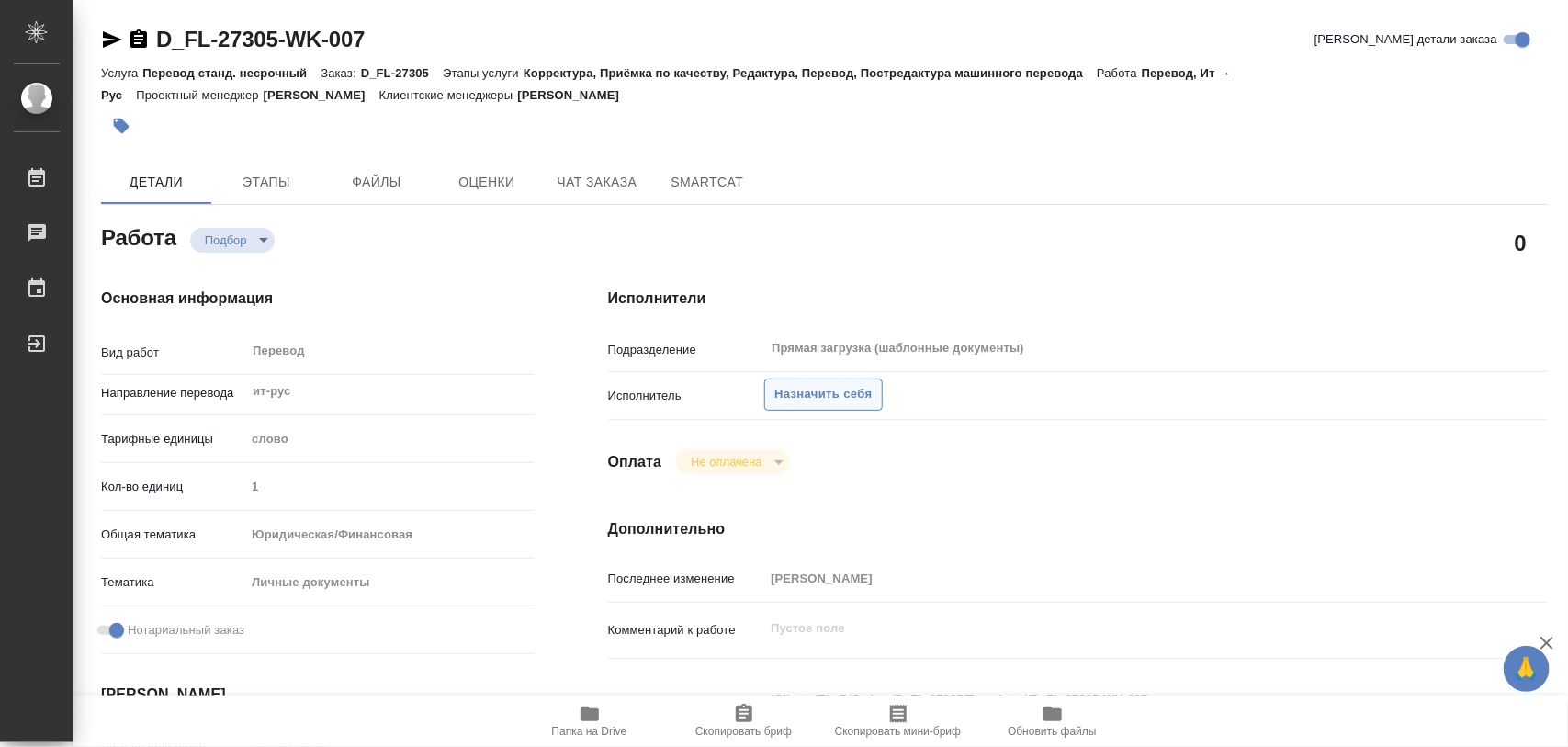
click at [824, 396] on span "Назначить себя" at bounding box center [823, 393] width 97 height 21
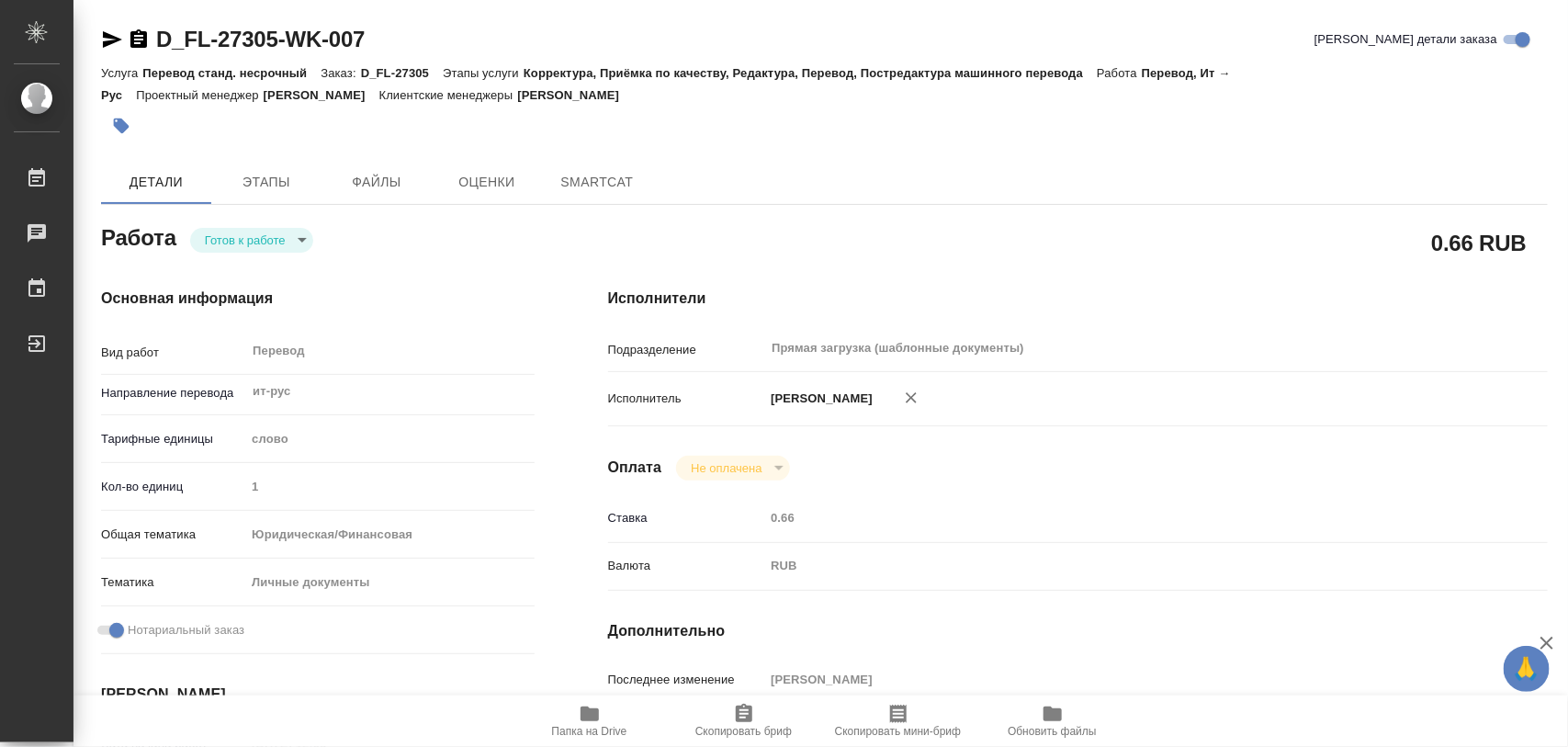
type textarea "x"
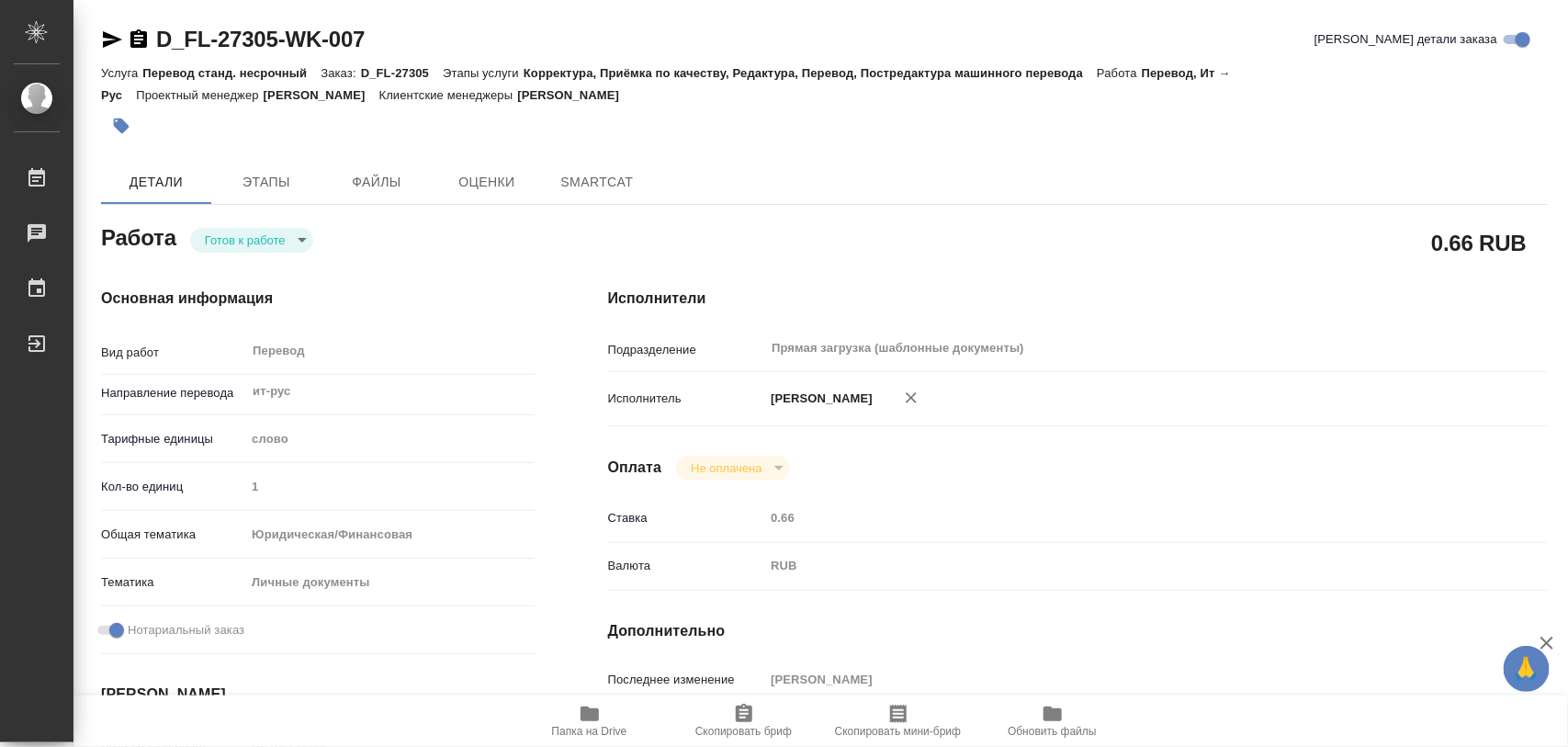
type textarea "x"
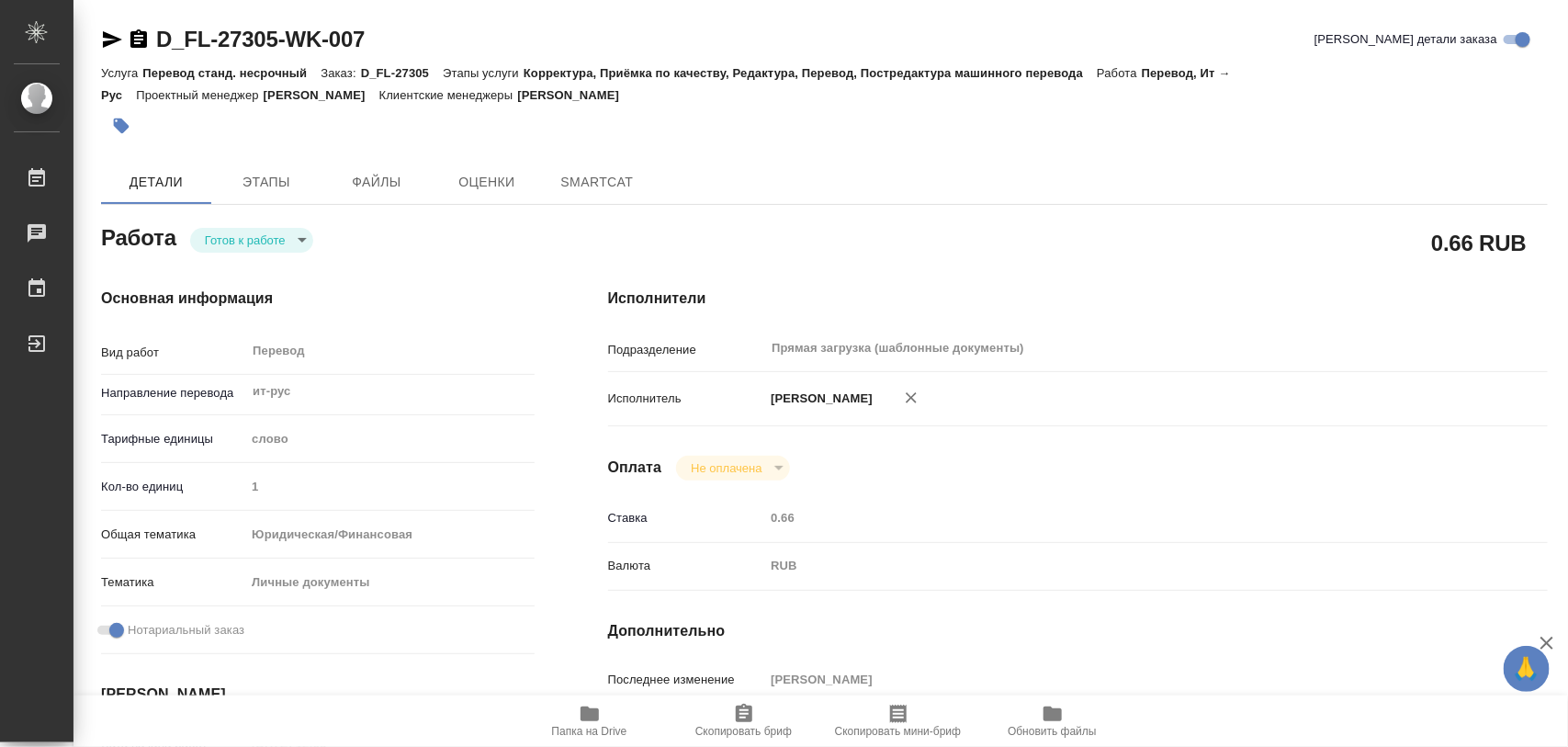
type textarea "x"
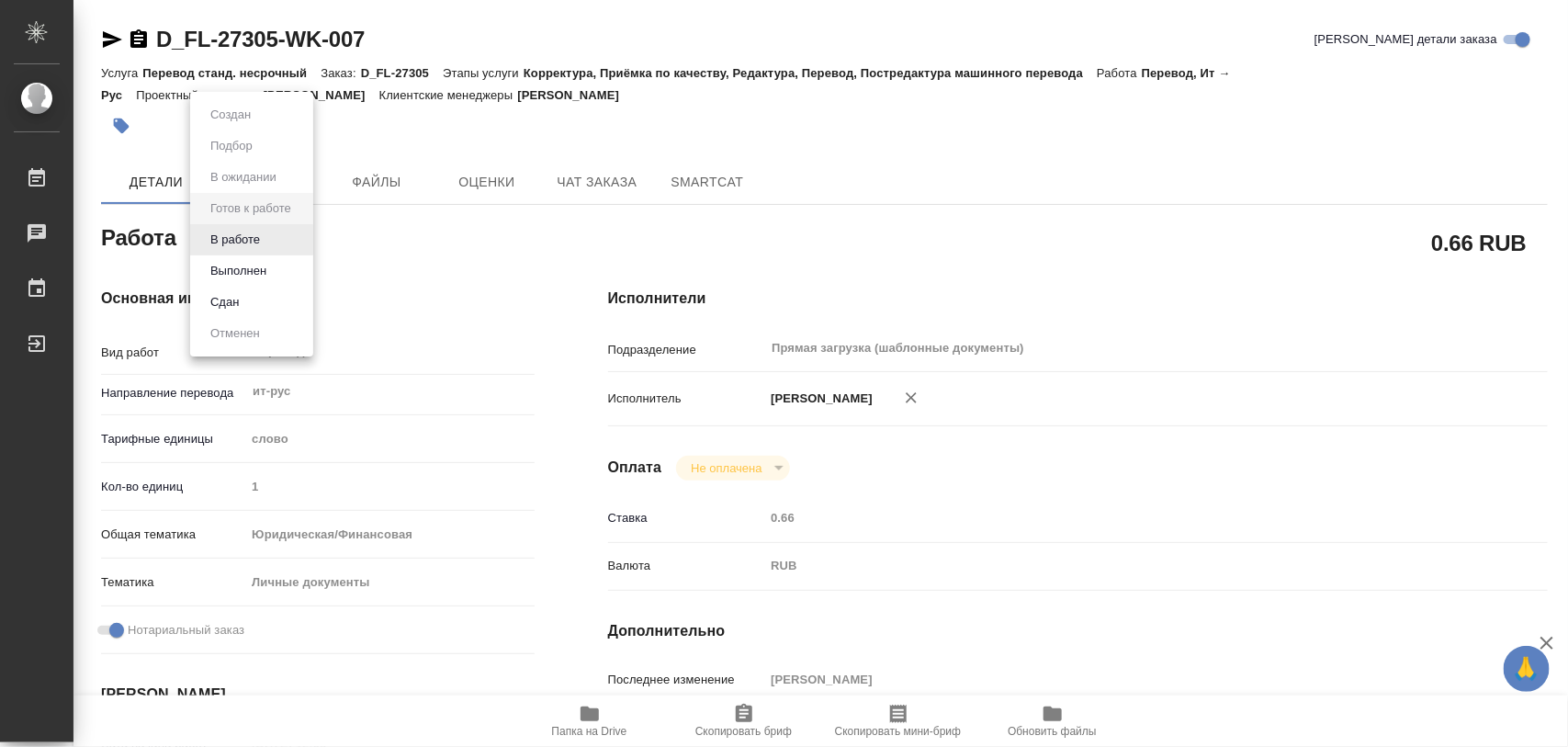
click at [295, 241] on body "🙏 .cls-1 fill:#fff; AWATERA Iglakov Maksim Работы Чаты График Выйти D_FL-27305-…" at bounding box center [784, 374] width 1568 height 747
type textarea "x"
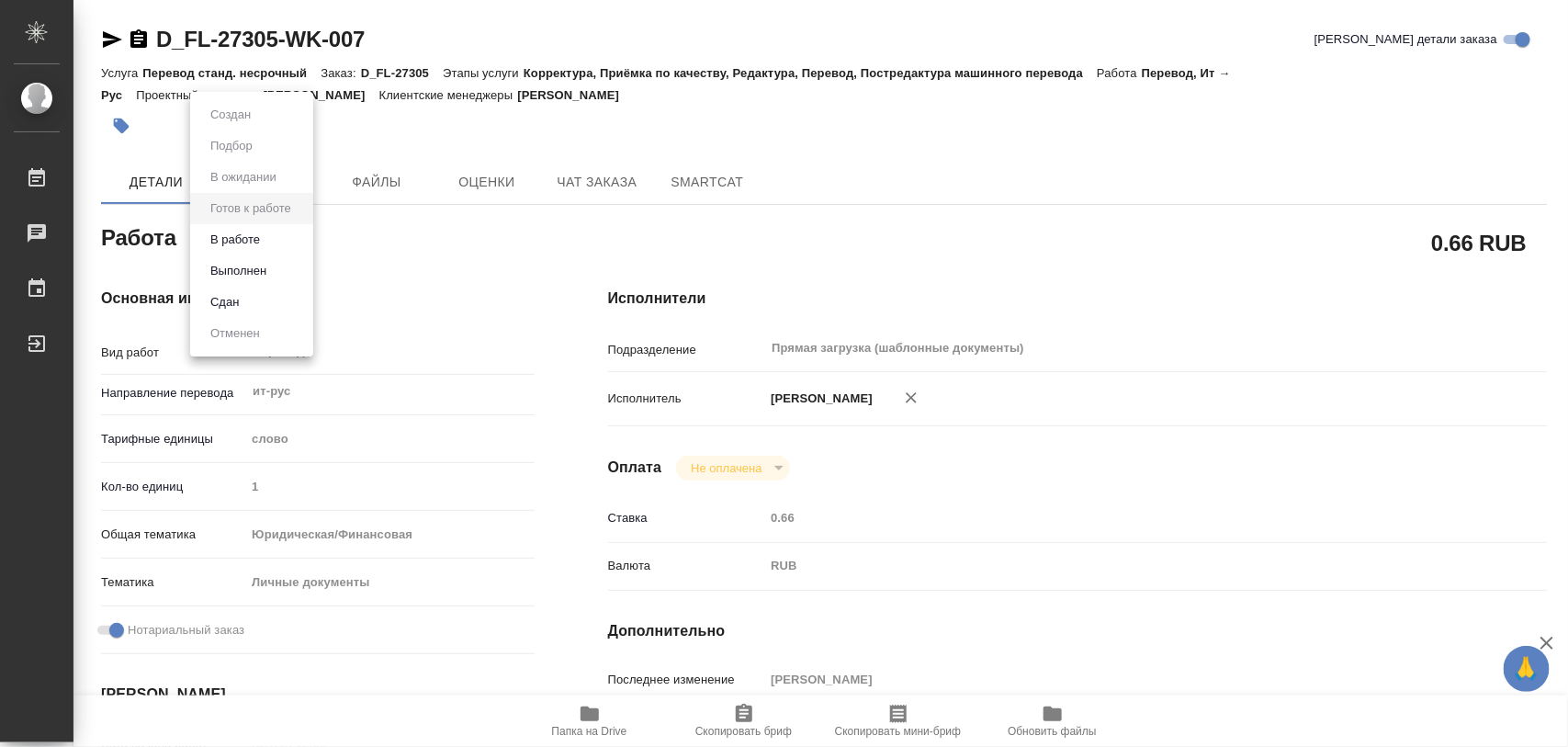
type textarea "x"
click at [280, 241] on li "В работе" at bounding box center [251, 239] width 123 height 31
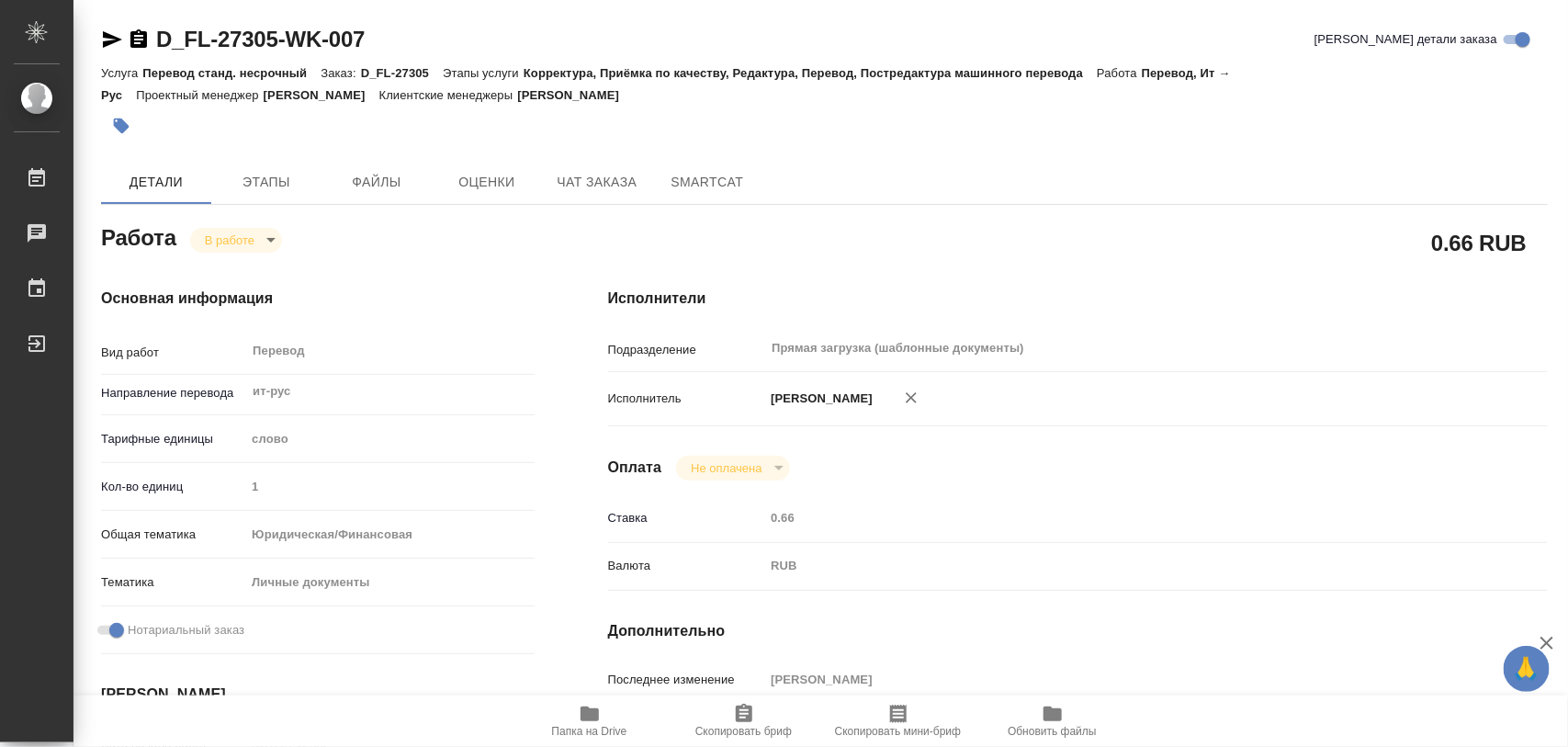
type textarea "x"
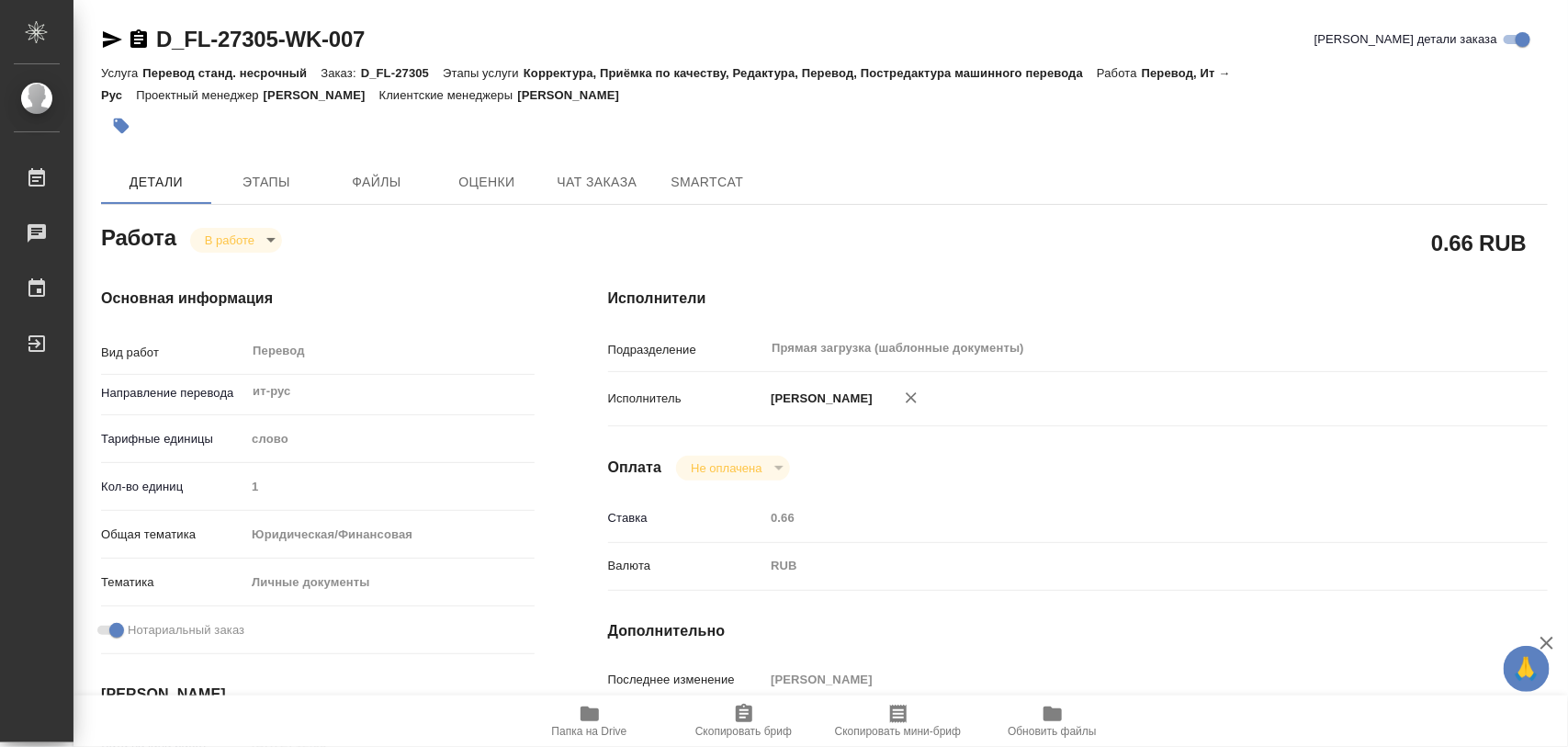
type textarea "x"
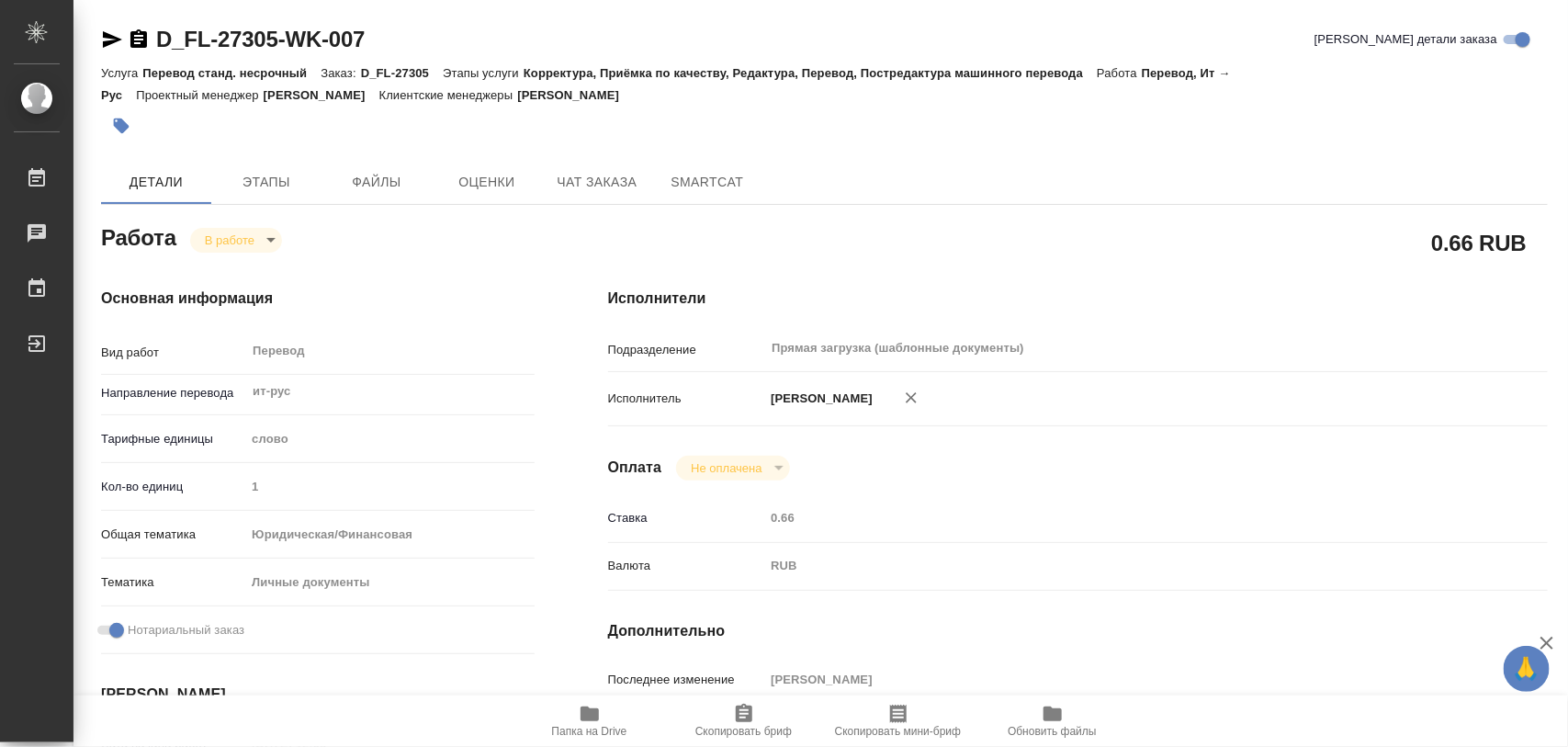
type textarea "x"
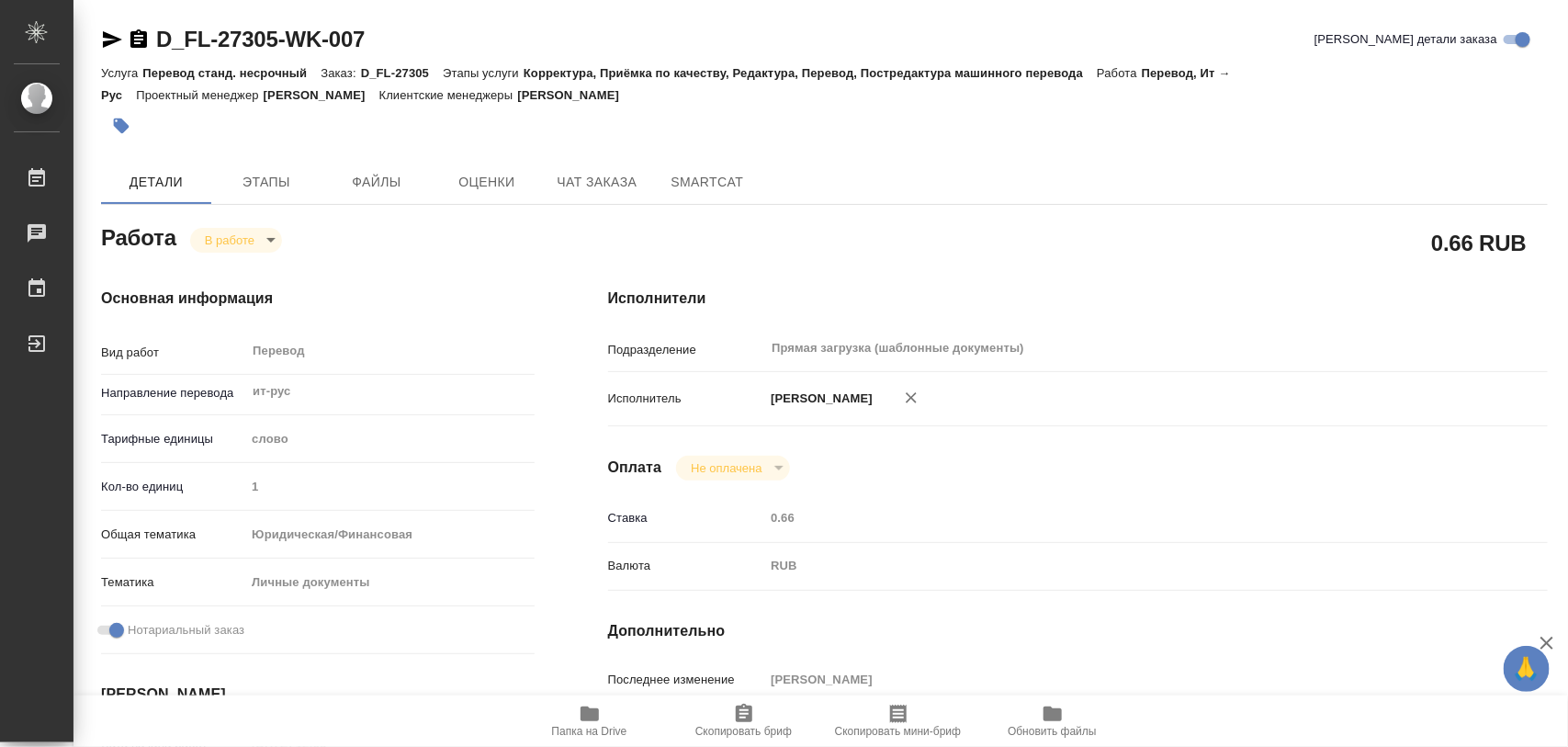
type textarea "x"
